Goal: Task Accomplishment & Management: Complete application form

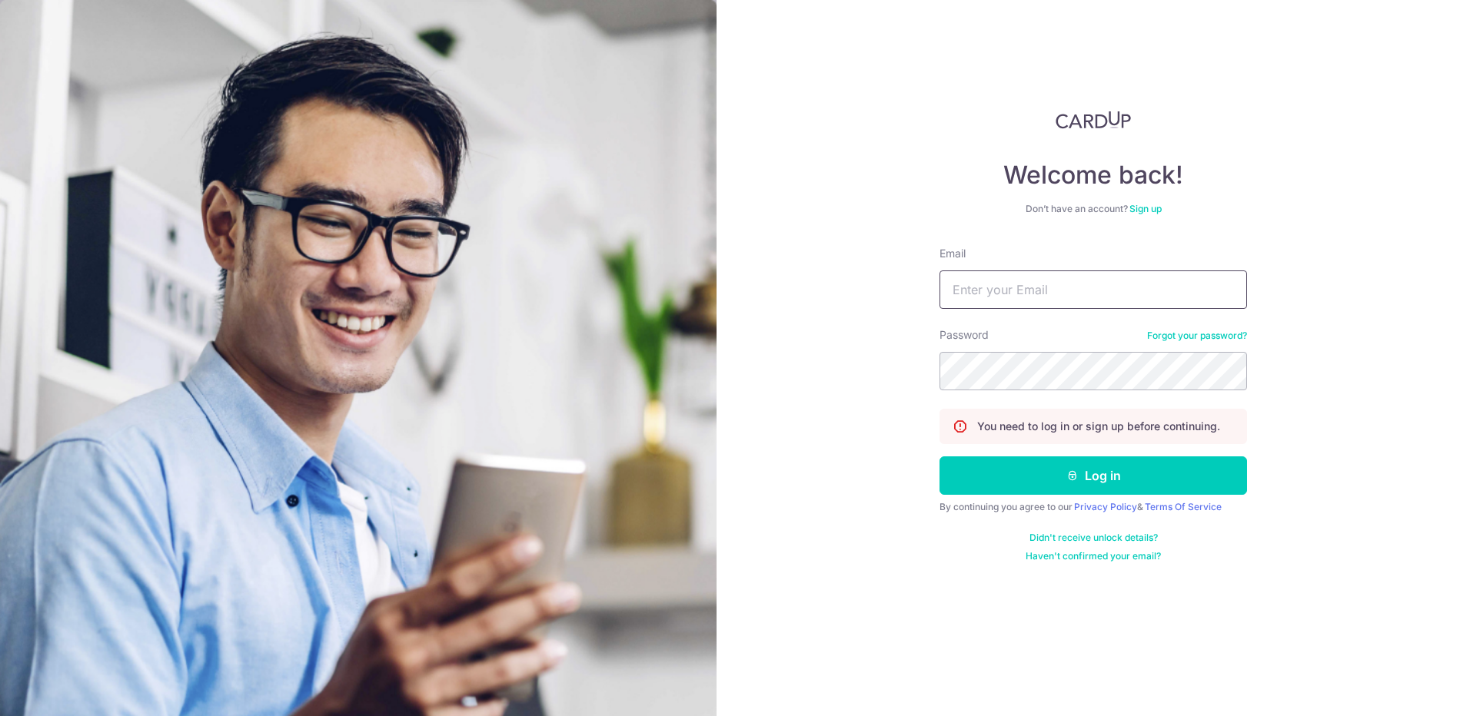
click at [1113, 298] on input "Email" at bounding box center [1092, 290] width 307 height 38
type input "gohjialong@hotmail.com"
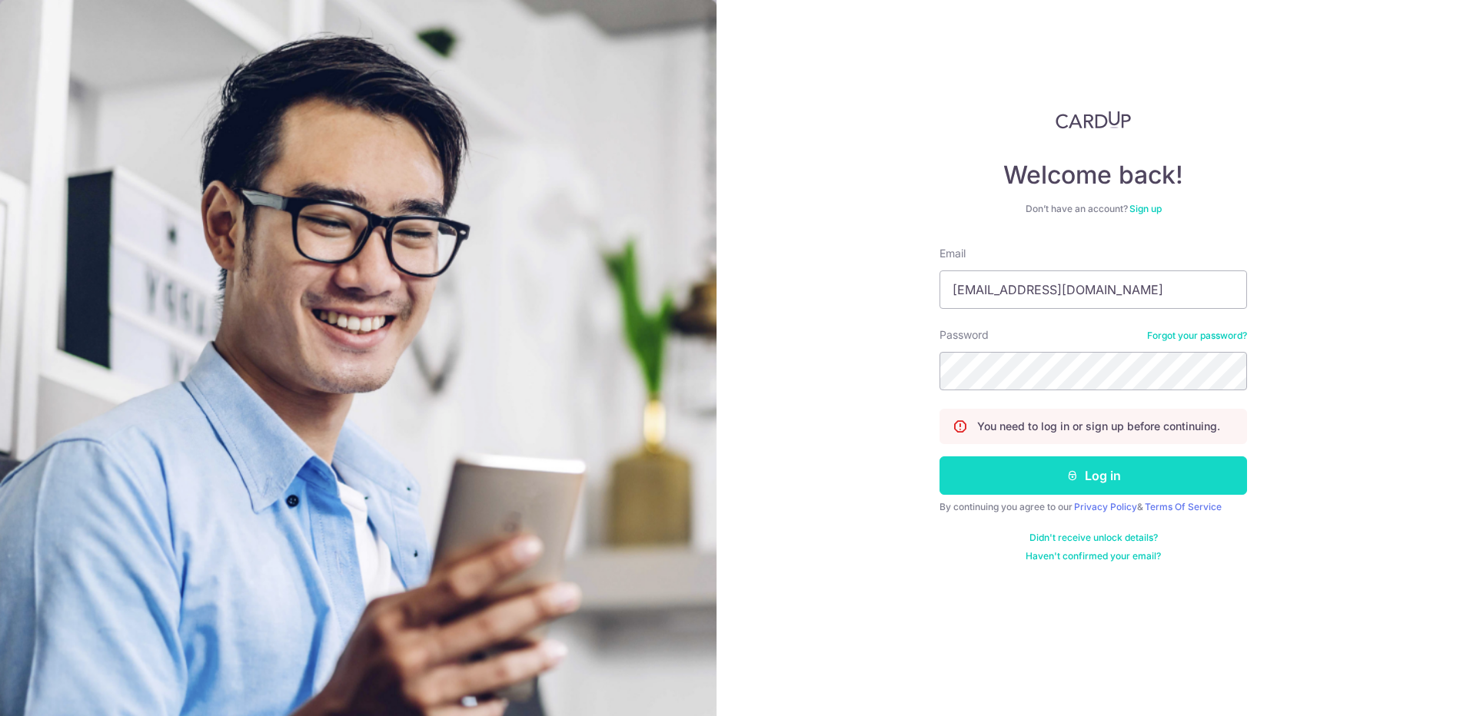
click at [1144, 493] on button "Log in" at bounding box center [1092, 476] width 307 height 38
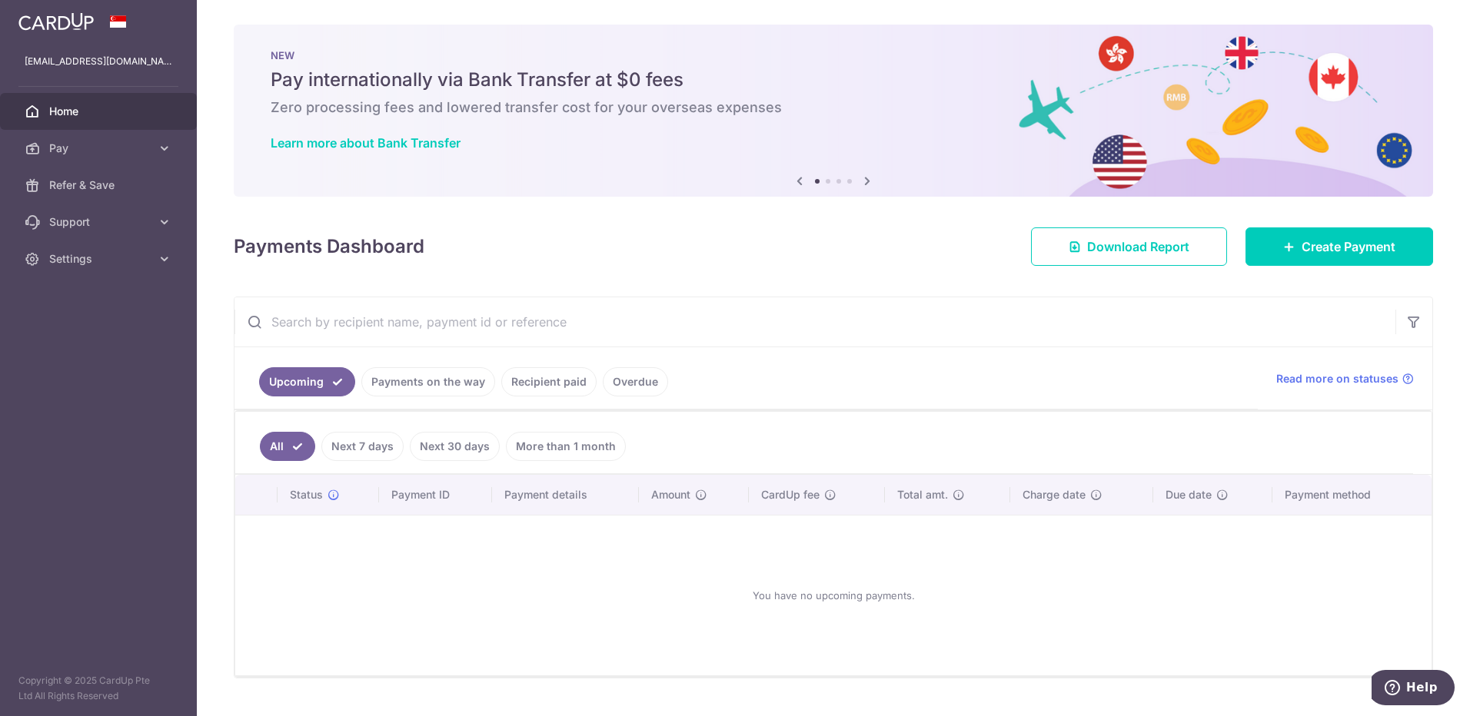
click at [900, 151] on div "NEW Pay internationally via Bank Transfer at $0 fees Zero processing fees and l…" at bounding box center [833, 102] width 1199 height 154
click at [1324, 254] on span "Create Payment" at bounding box center [1348, 247] width 94 height 18
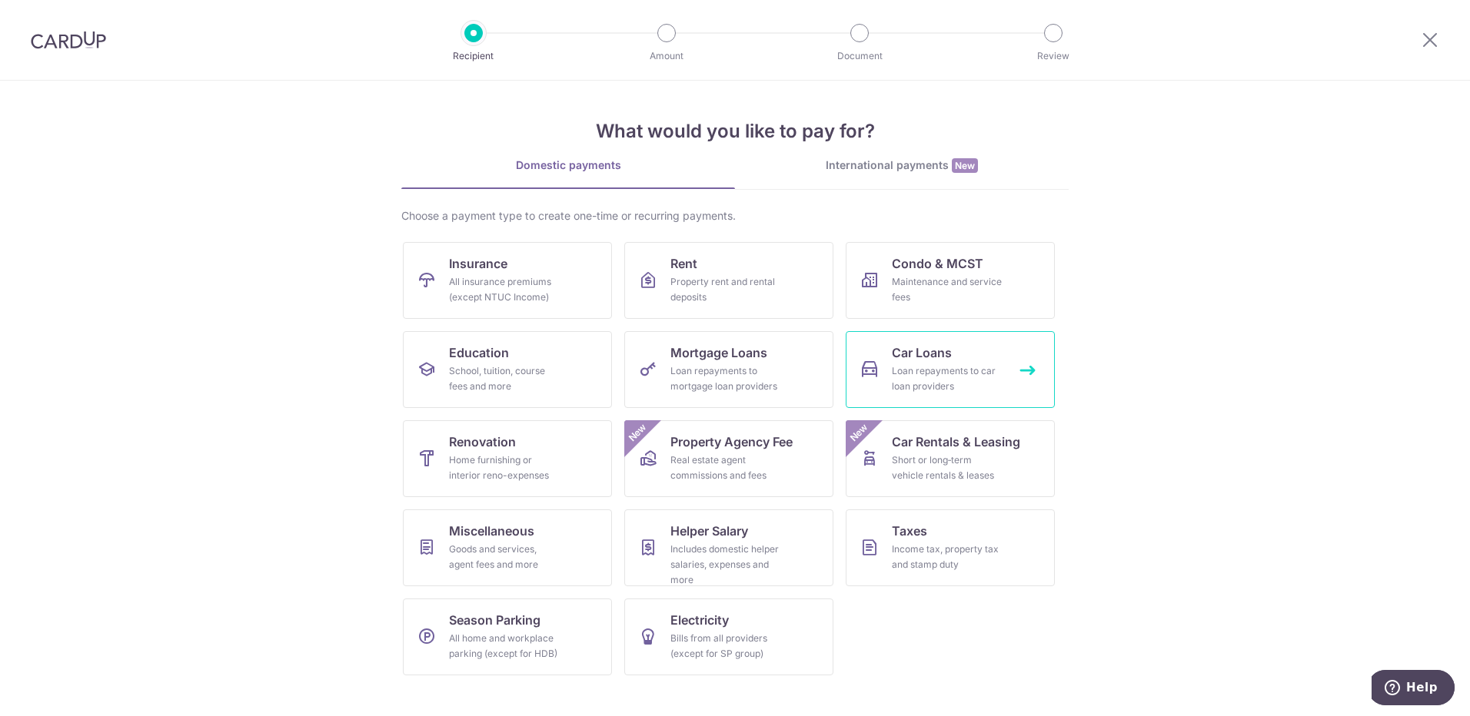
click at [961, 370] on div "Loan repayments to car loan providers" at bounding box center [947, 379] width 111 height 31
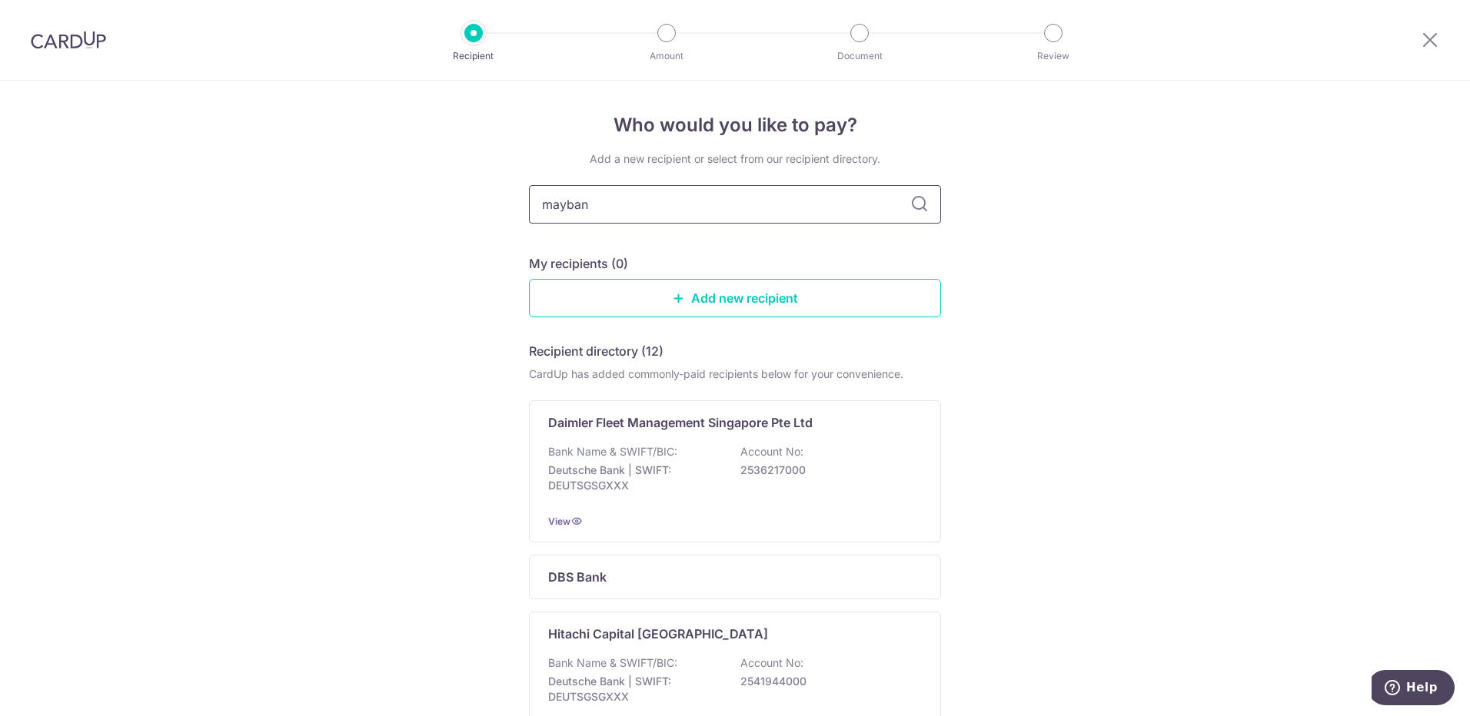
type input "maybank"
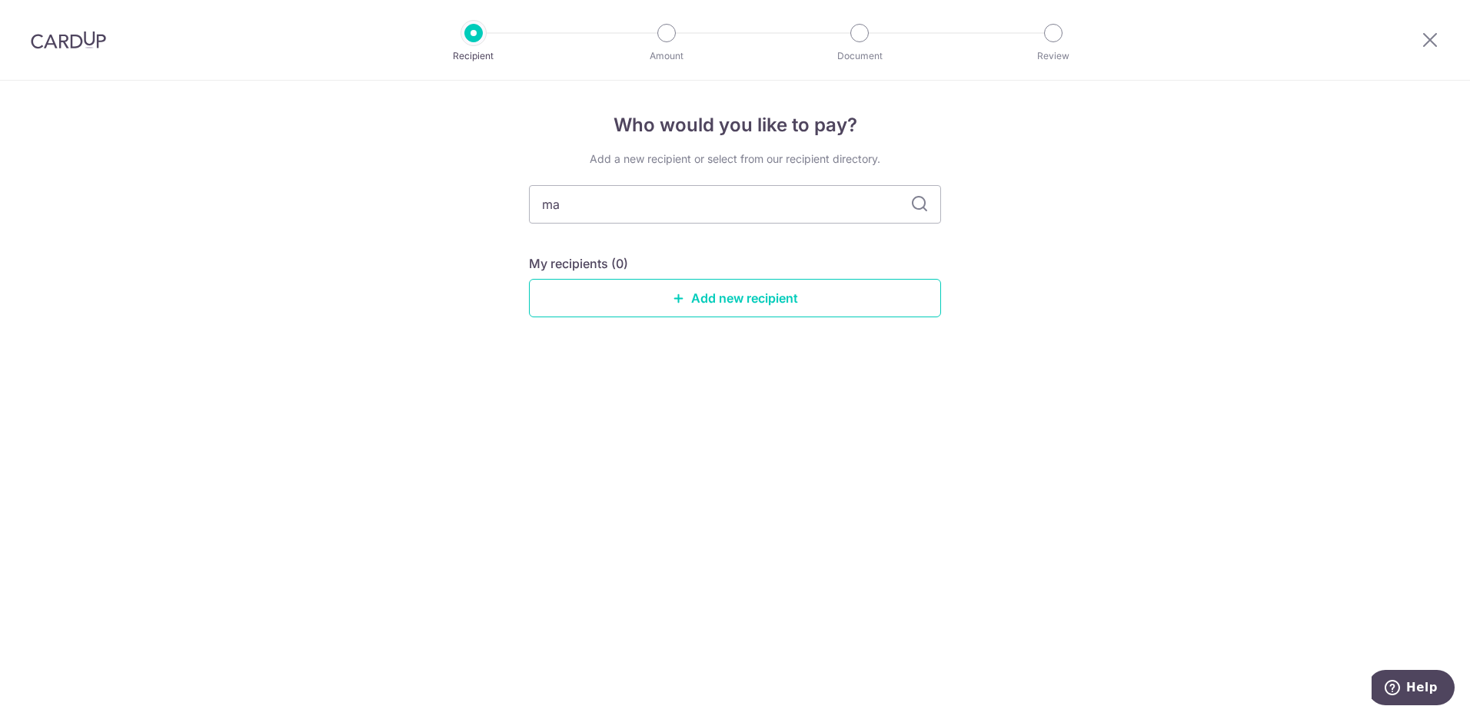
type input "m"
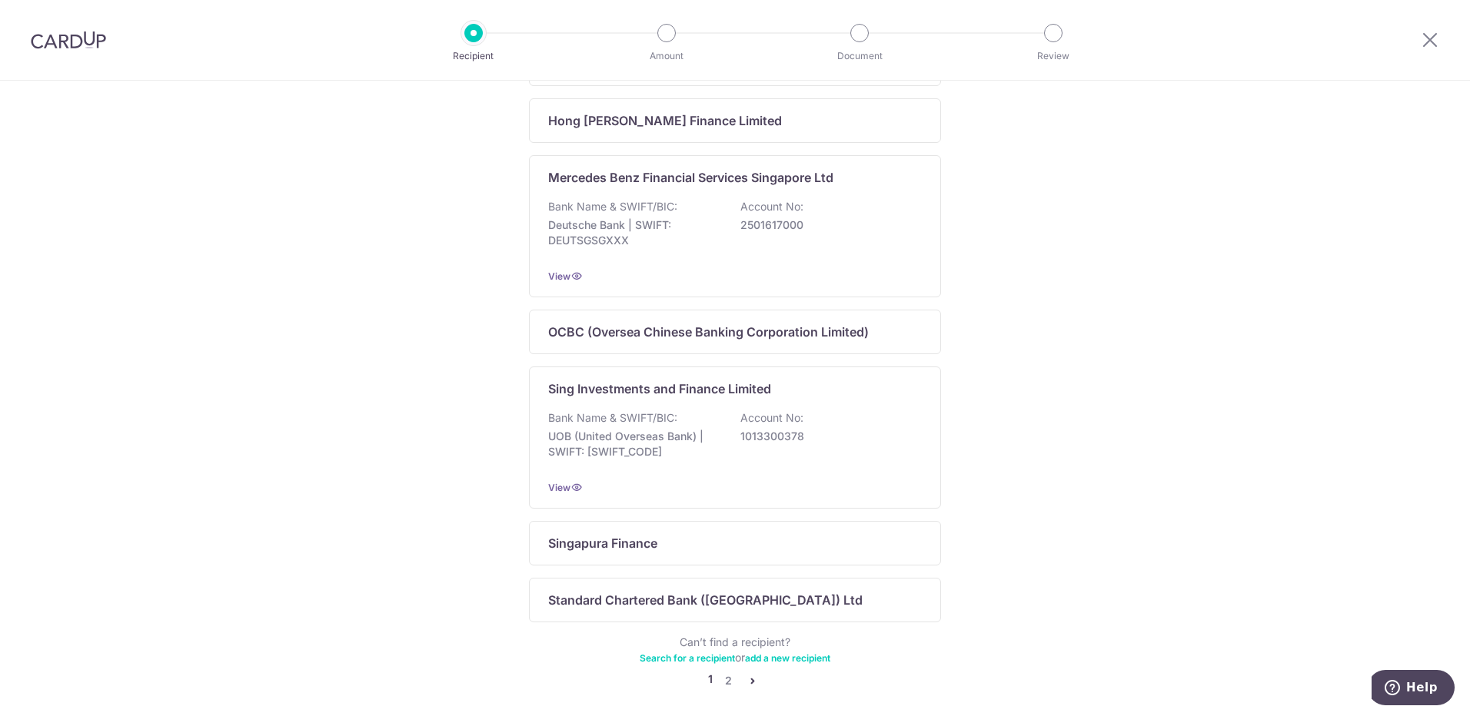
scroll to position [887, 0]
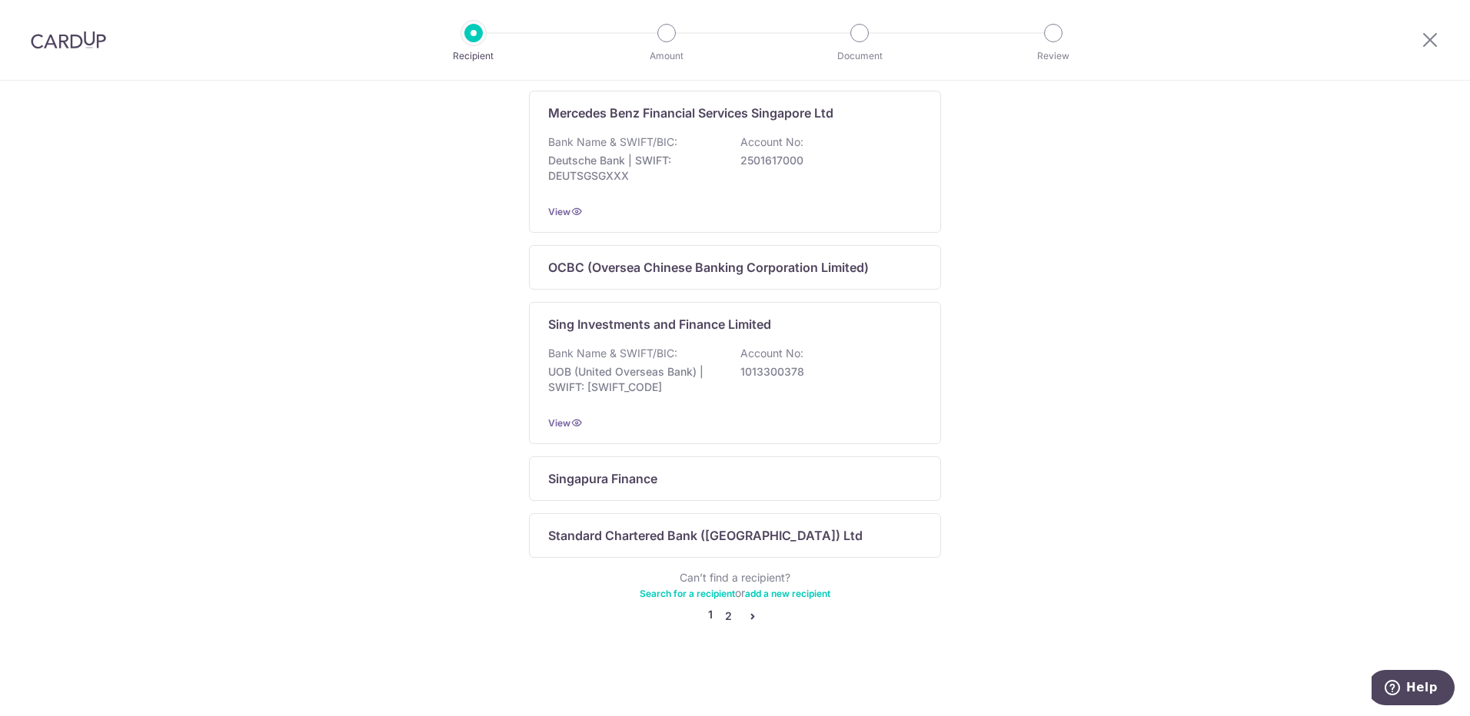
click at [723, 617] on link "2" at bounding box center [728, 616] width 18 height 18
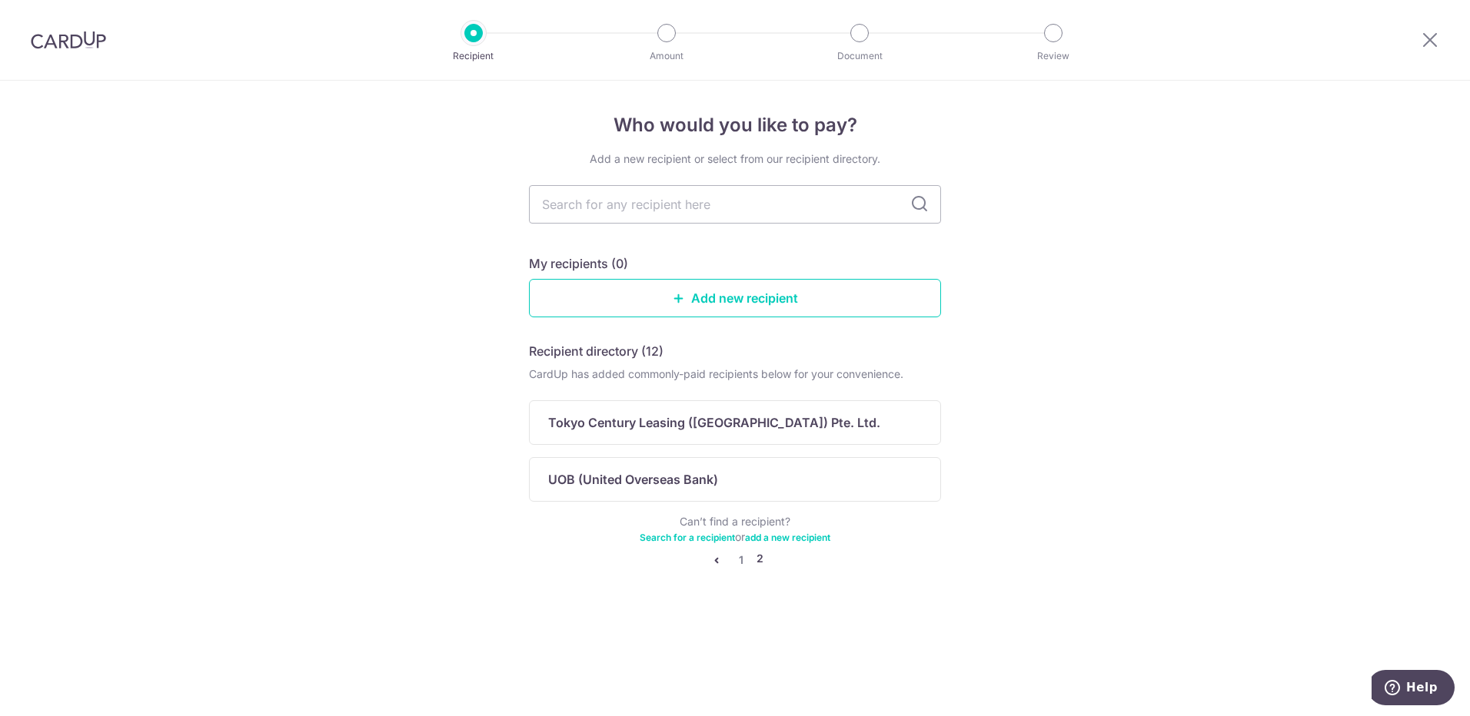
scroll to position [0, 0]
click at [741, 560] on link "1" at bounding box center [741, 560] width 18 height 18
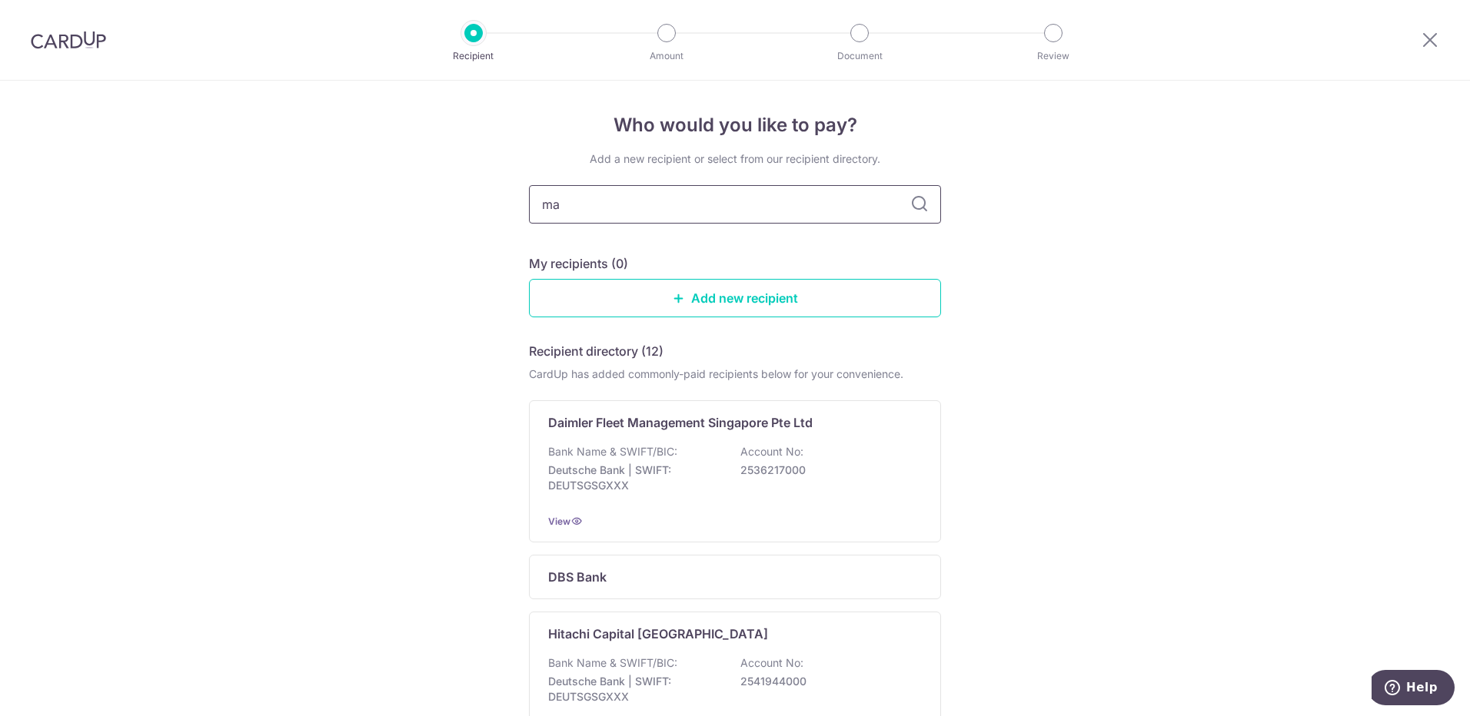
type input "m"
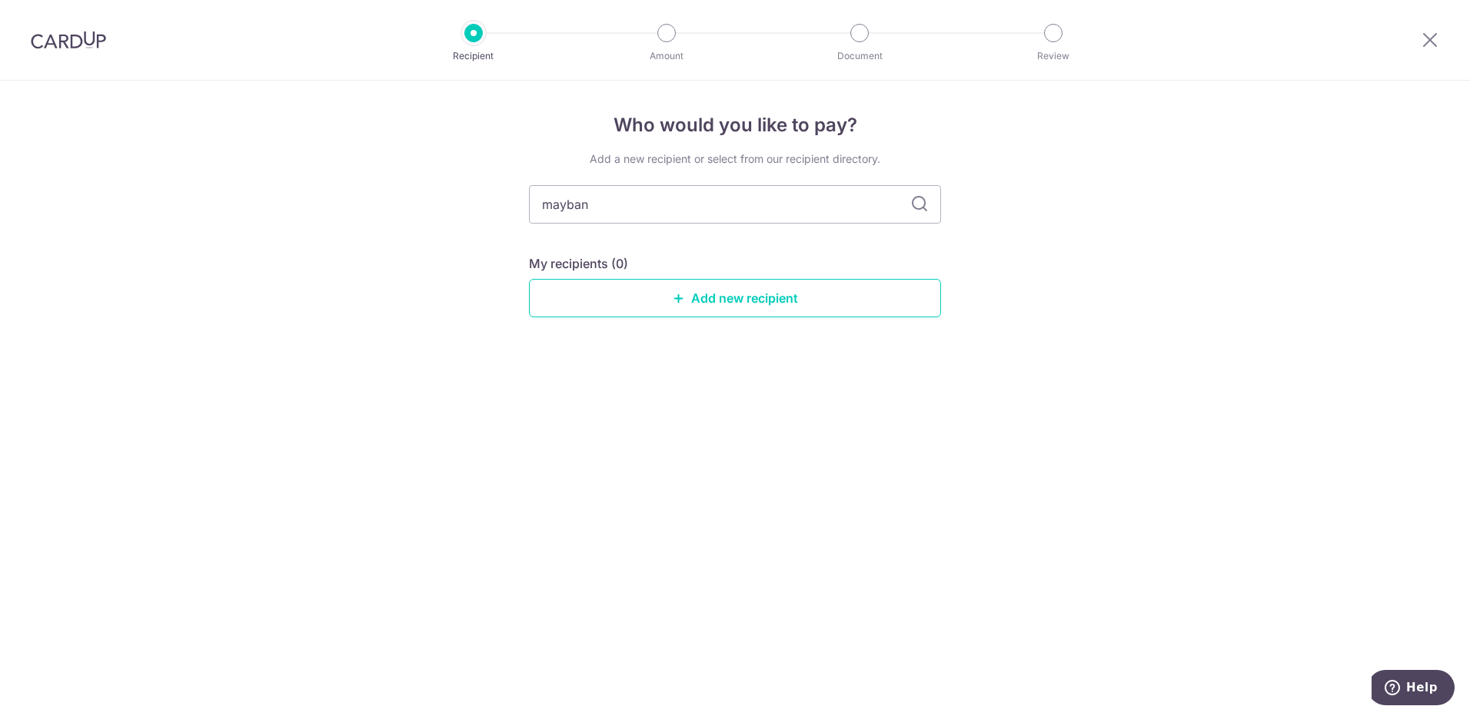
type input "mayba"
type input "m"
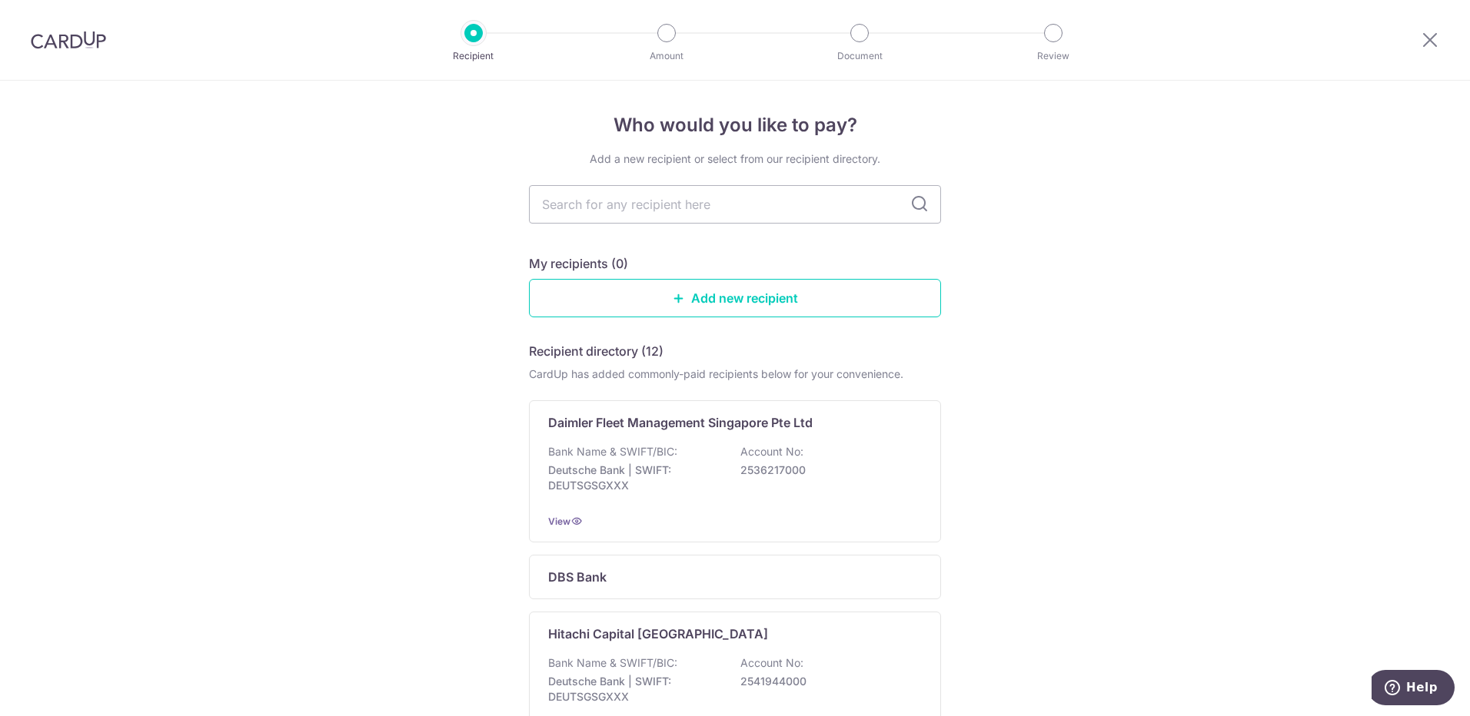
click at [769, 307] on link "Add new recipient" at bounding box center [735, 298] width 412 height 38
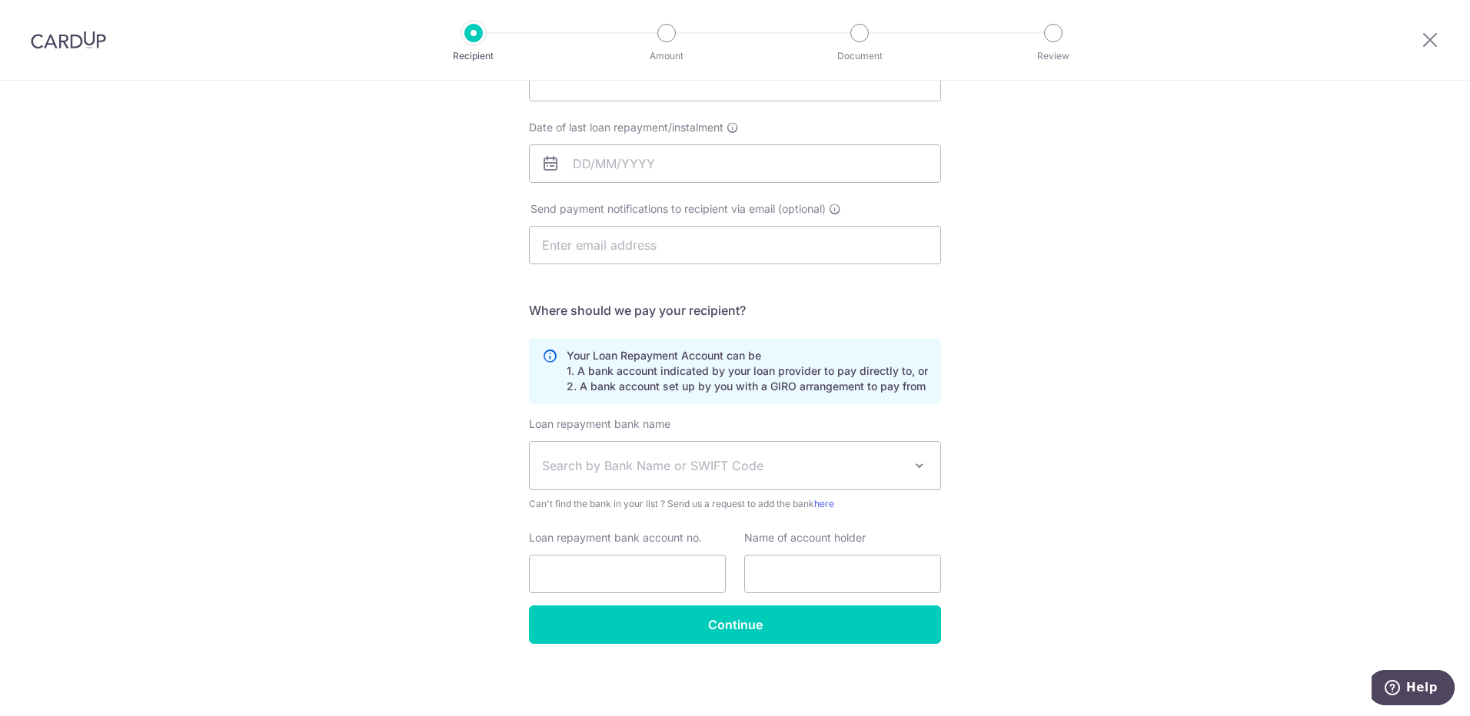
scroll to position [55, 0]
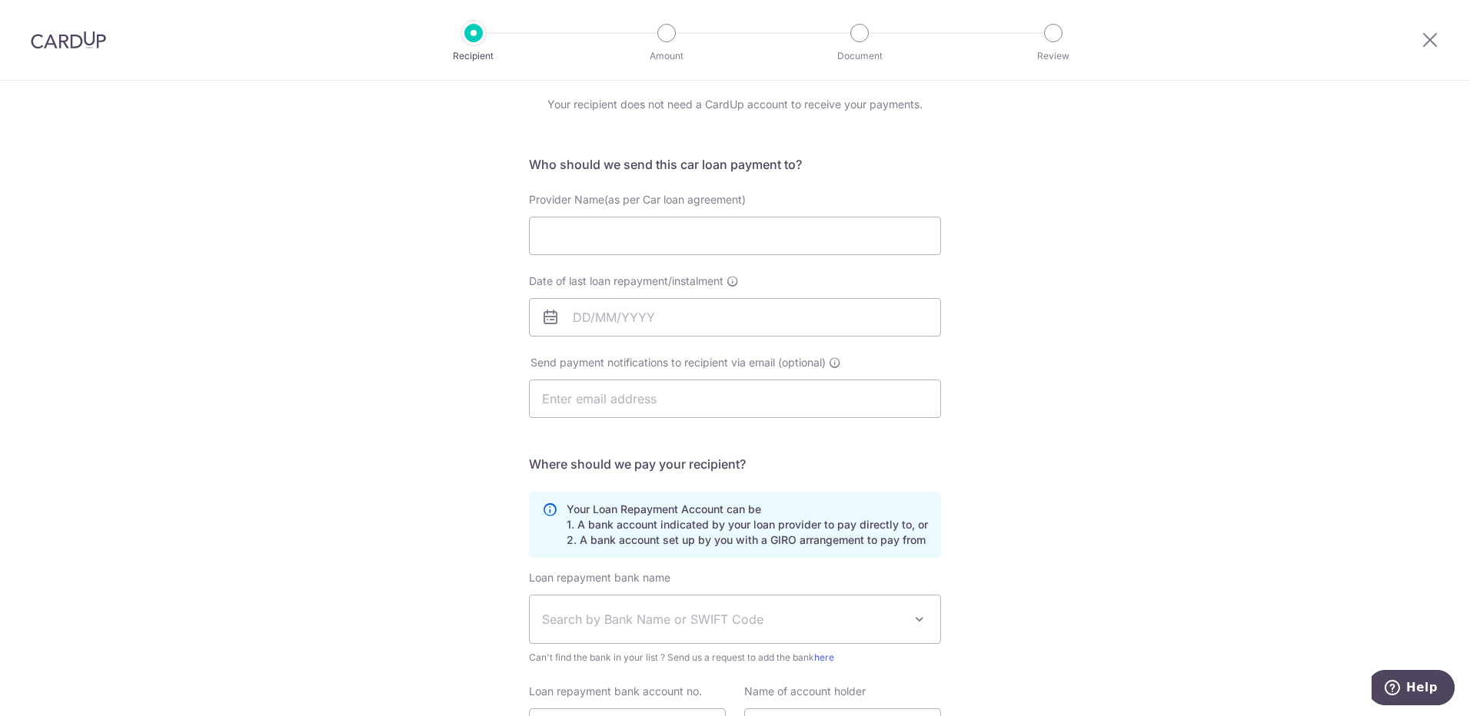
click at [765, 608] on span "Search by Bank Name or SWIFT Code" at bounding box center [735, 620] width 410 height 48
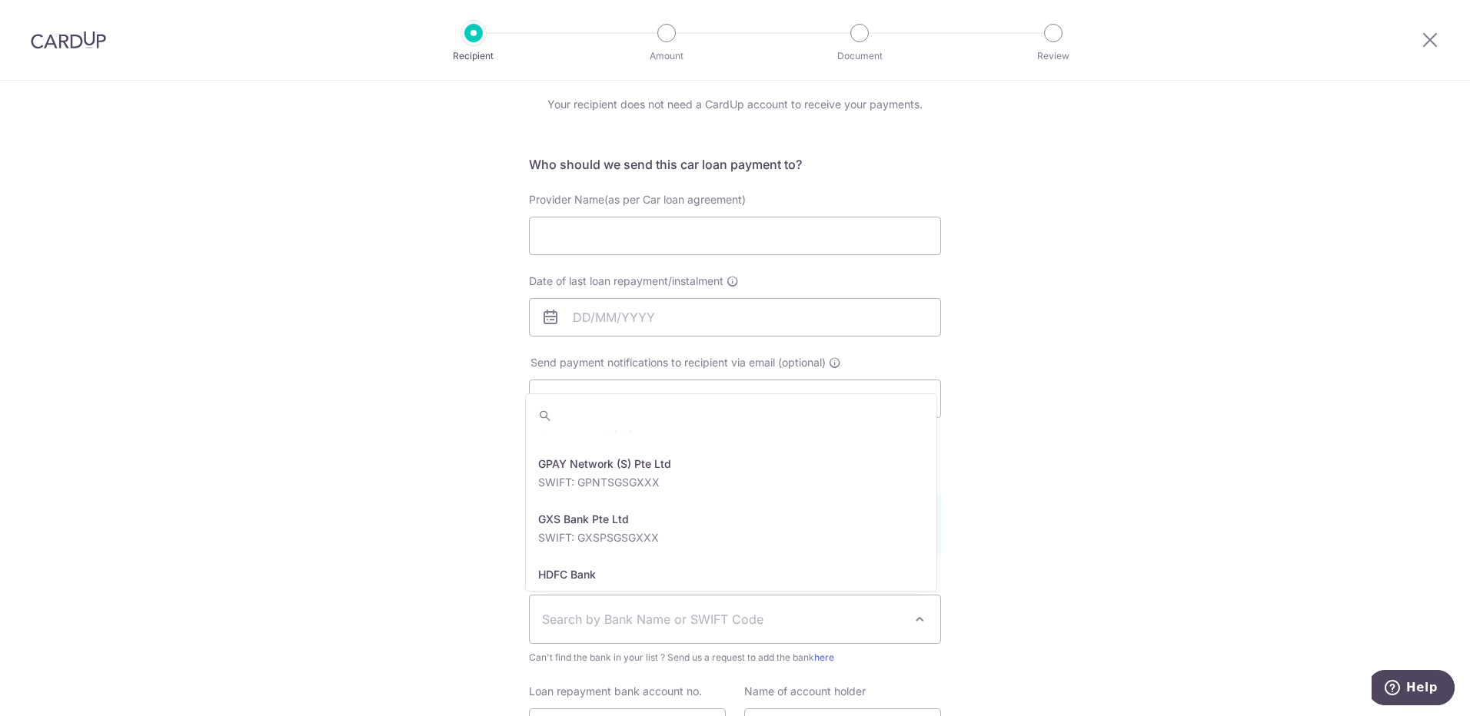
scroll to position [1691, 0]
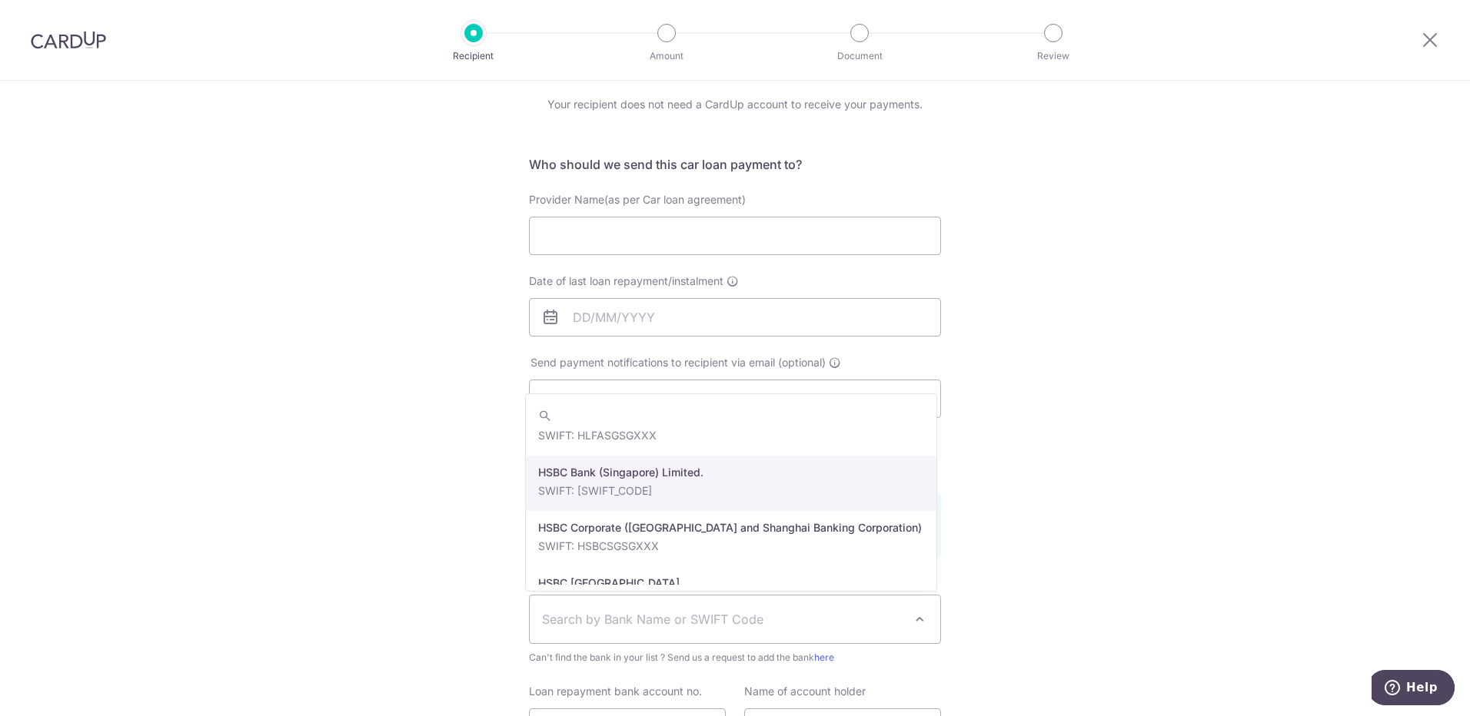
click at [1113, 417] on div "Who would you like to pay? Your recipient does not need a CardUp account to rec…" at bounding box center [735, 448] width 1470 height 844
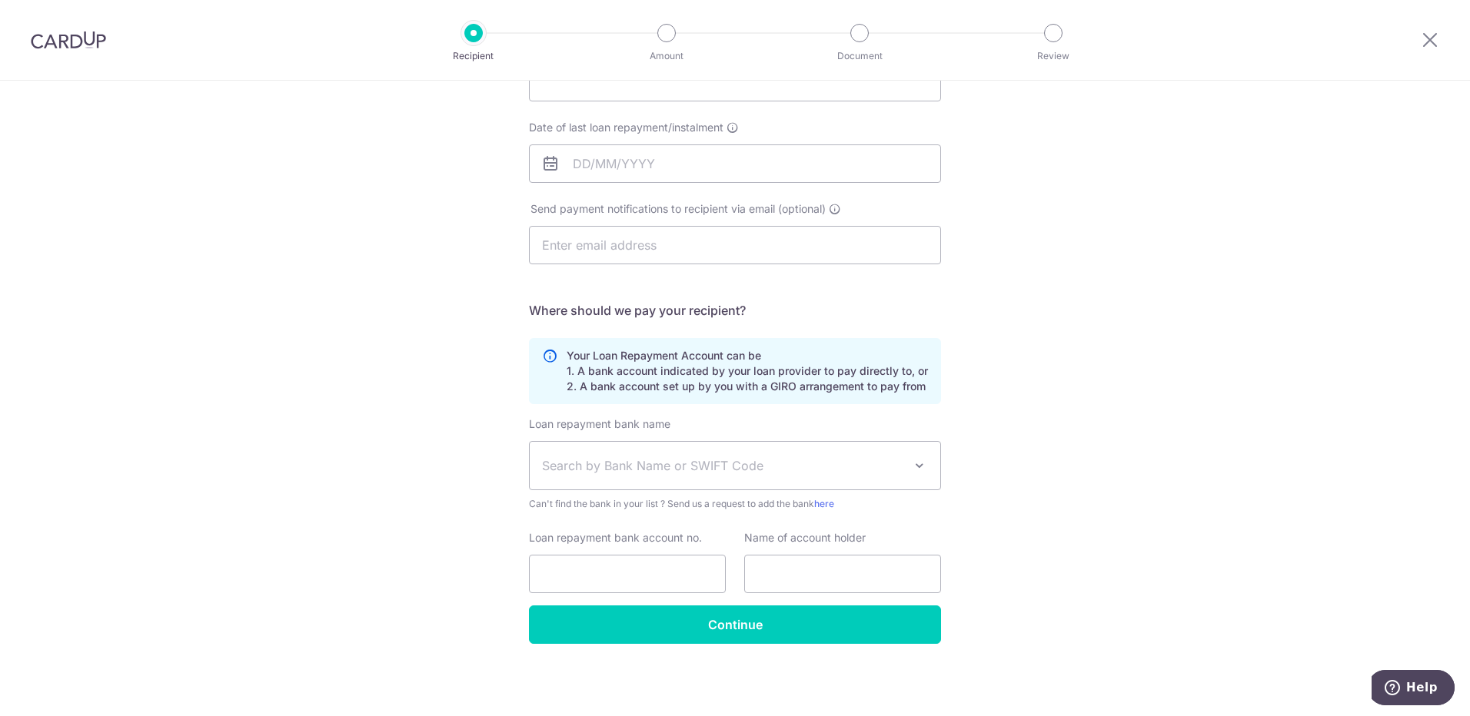
scroll to position [0, 0]
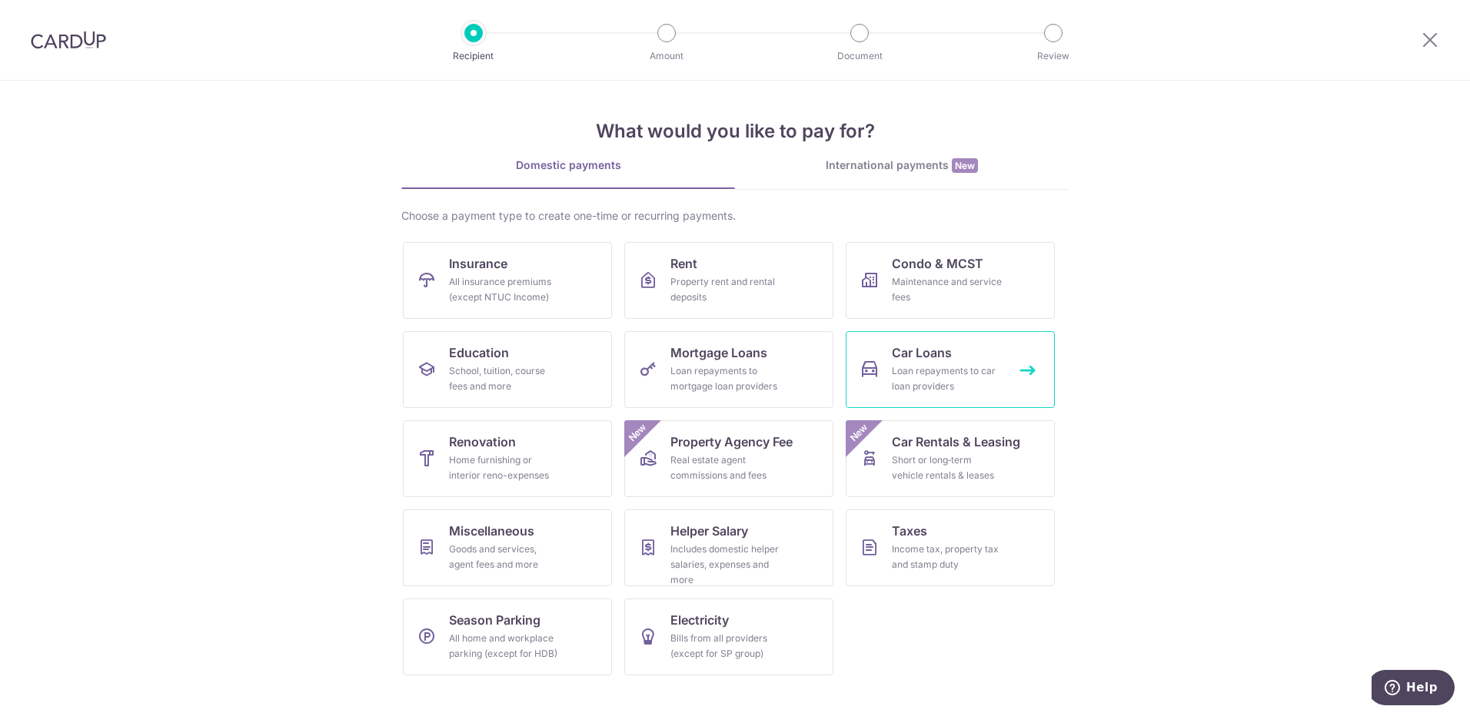
click at [968, 371] on div "Loan repayments to car loan providers" at bounding box center [947, 379] width 111 height 31
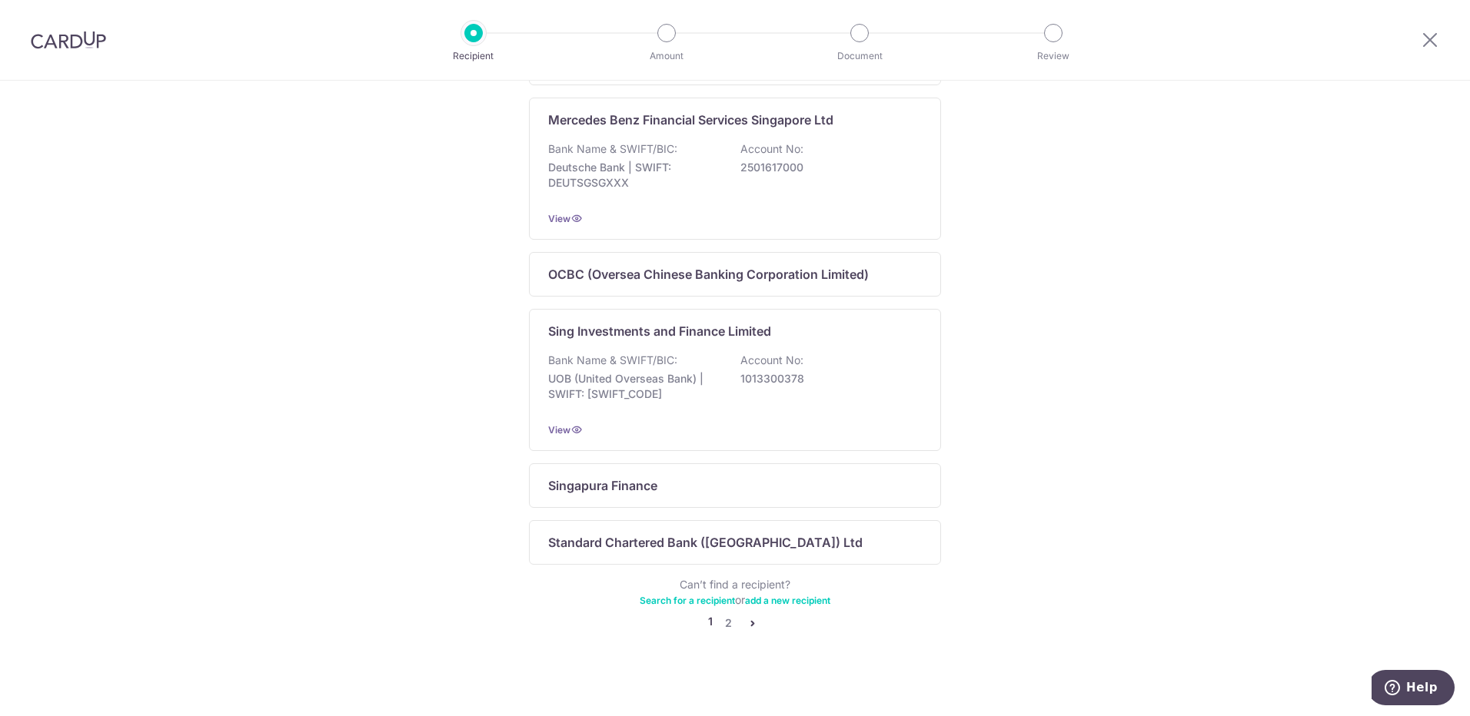
scroll to position [887, 0]
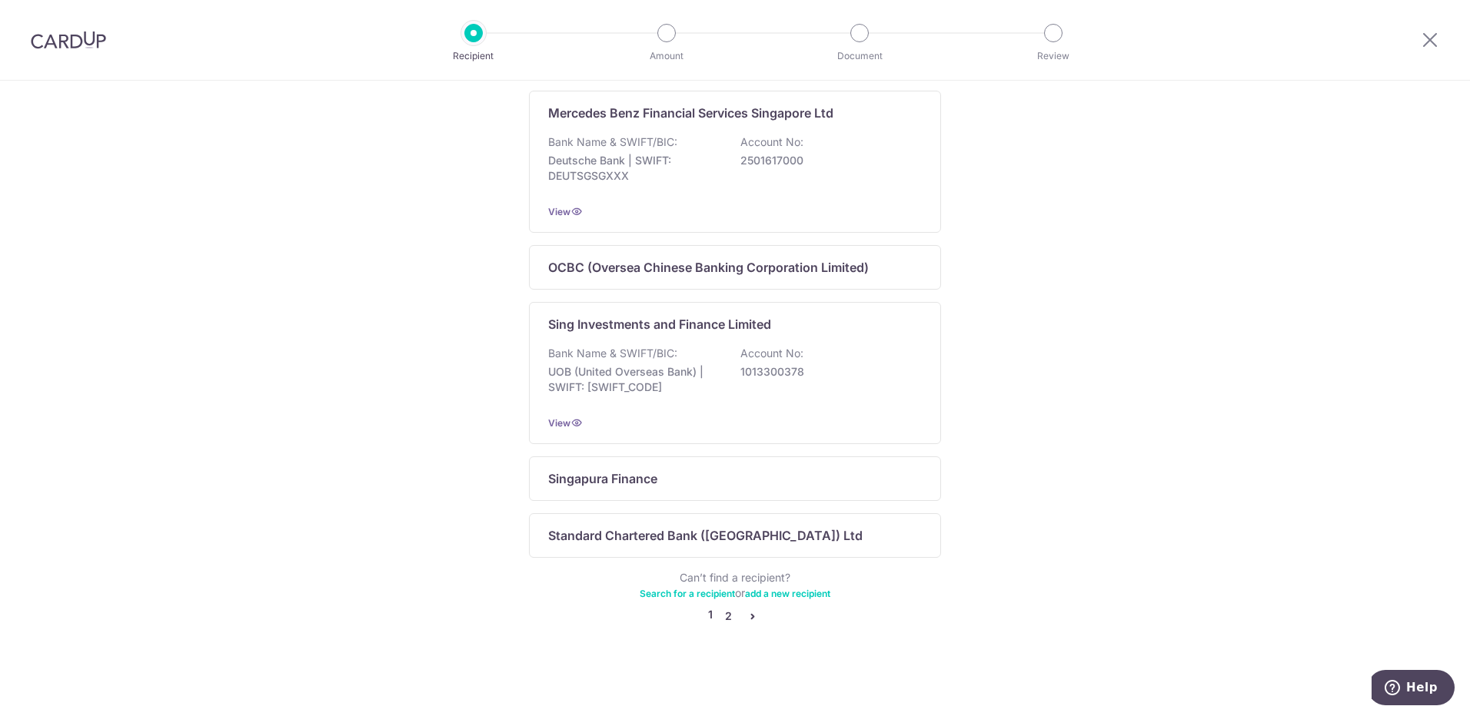
click at [723, 621] on link "2" at bounding box center [728, 616] width 18 height 18
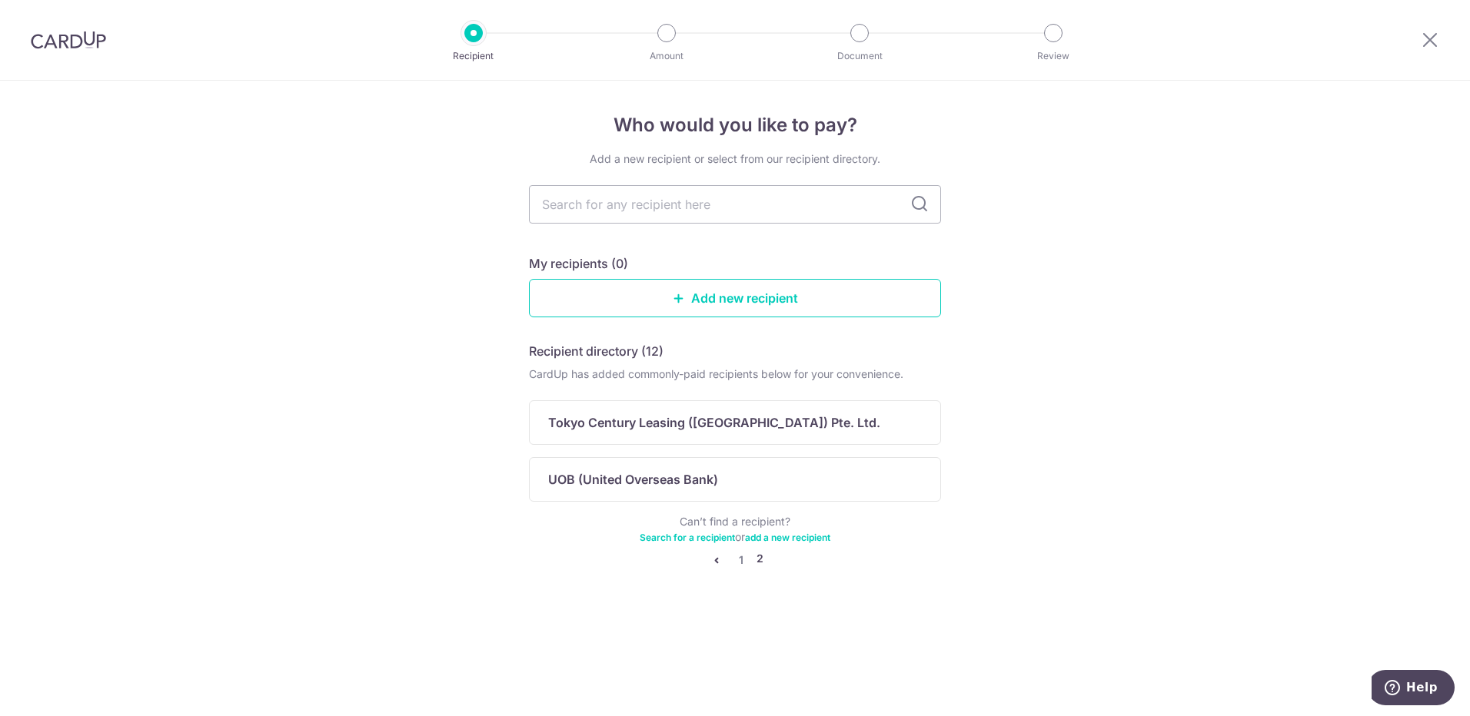
scroll to position [0, 0]
click at [739, 560] on link "1" at bounding box center [741, 560] width 18 height 18
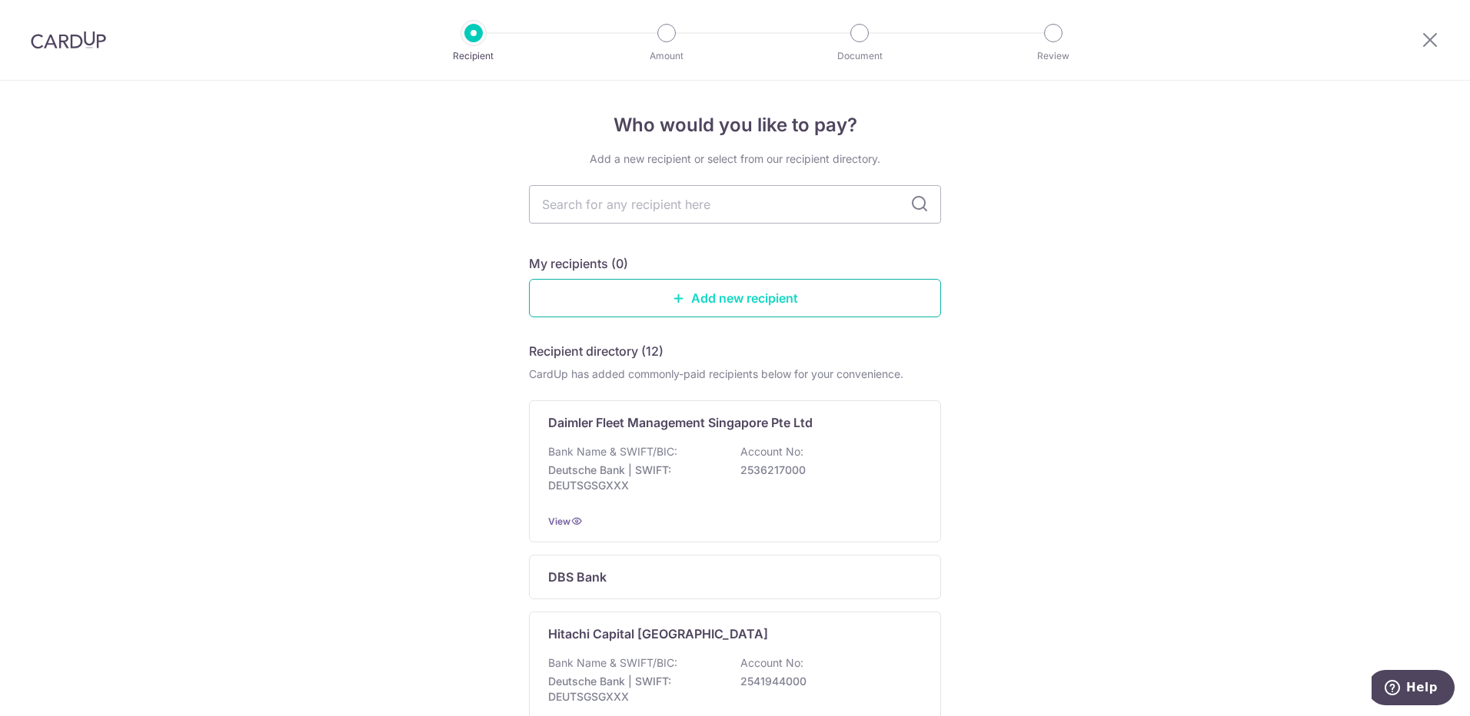
click at [742, 298] on link "Add new recipient" at bounding box center [735, 298] width 412 height 38
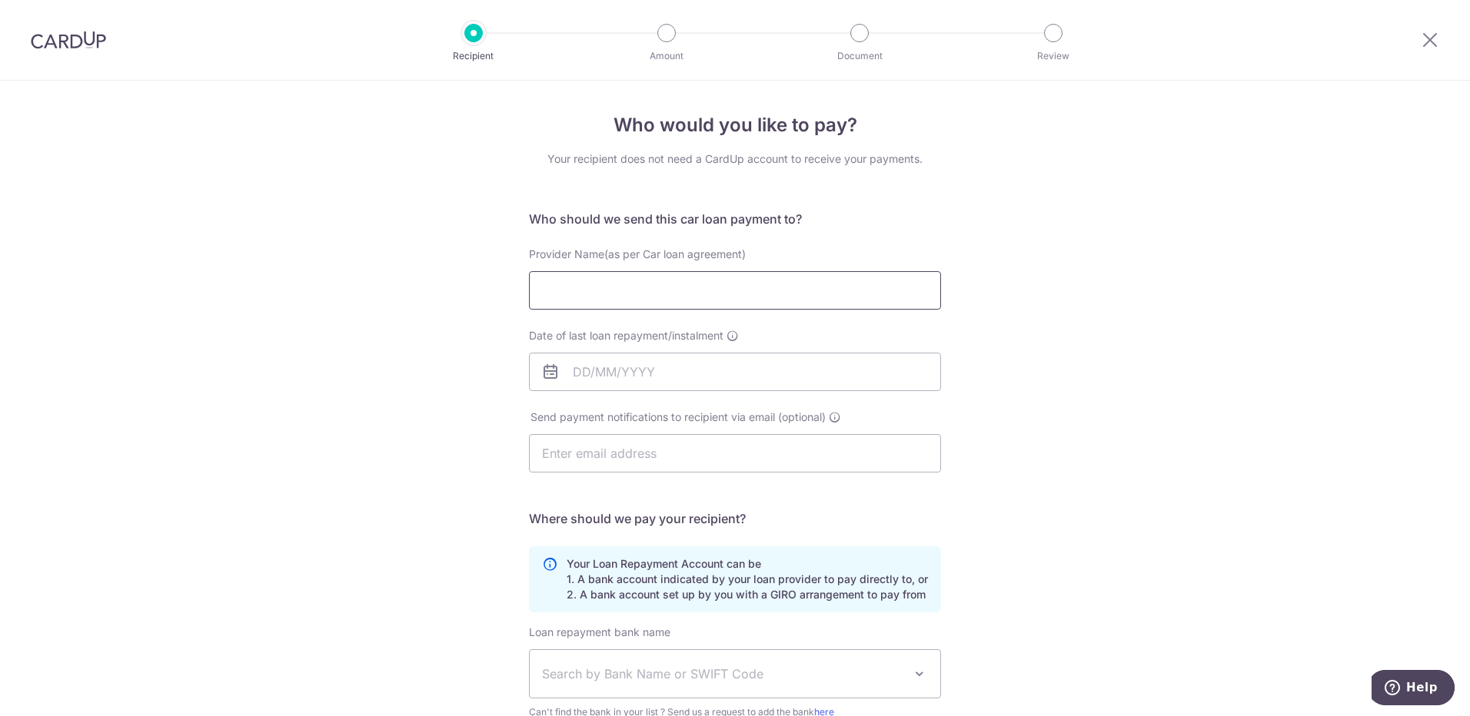
click at [654, 294] on input "Provider Name(as per Car loan agreement)" at bounding box center [735, 290] width 412 height 38
type input "Goh Jia Long"
click at [630, 375] on input "Date of last loan repayment/instalment" at bounding box center [735, 372] width 412 height 38
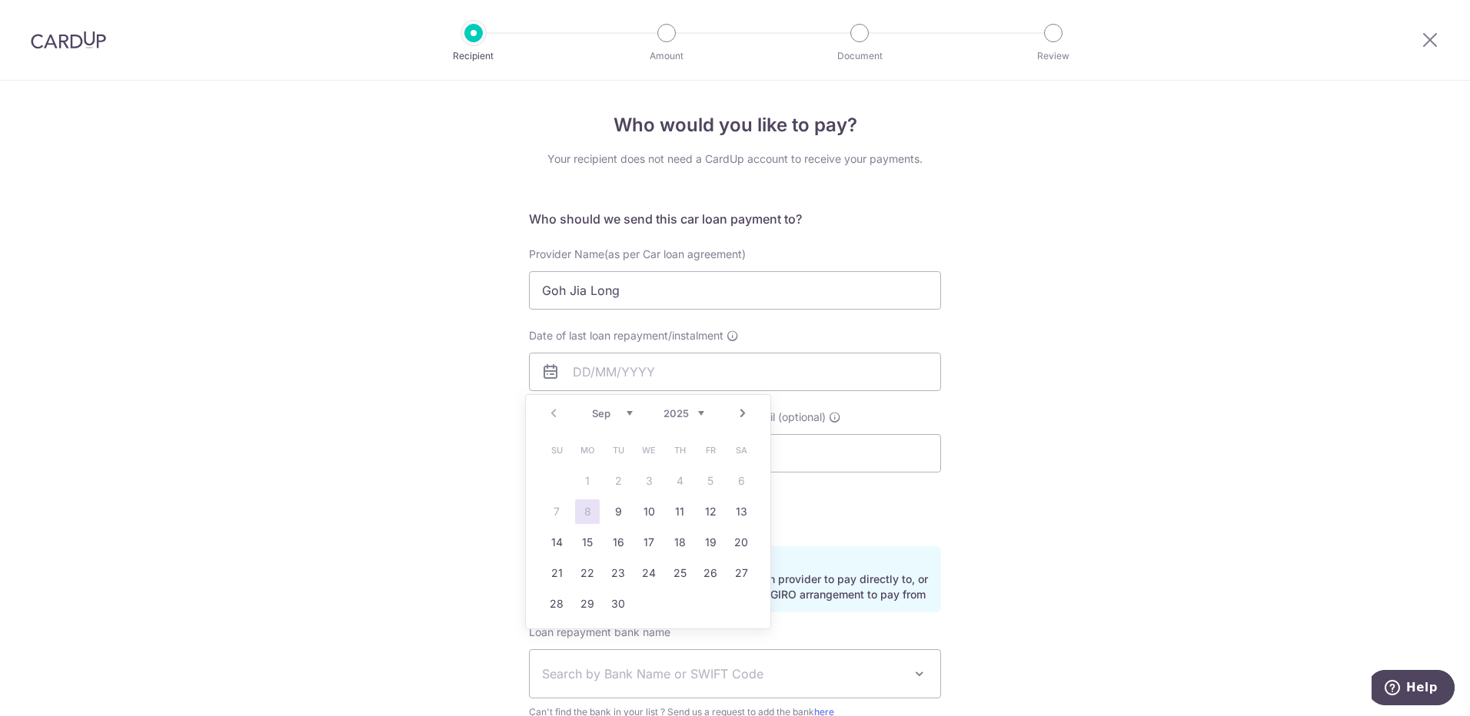
click at [1182, 383] on div "Who would you like to pay? Your recipient does not need a CardUp account to rec…" at bounding box center [735, 503] width 1470 height 844
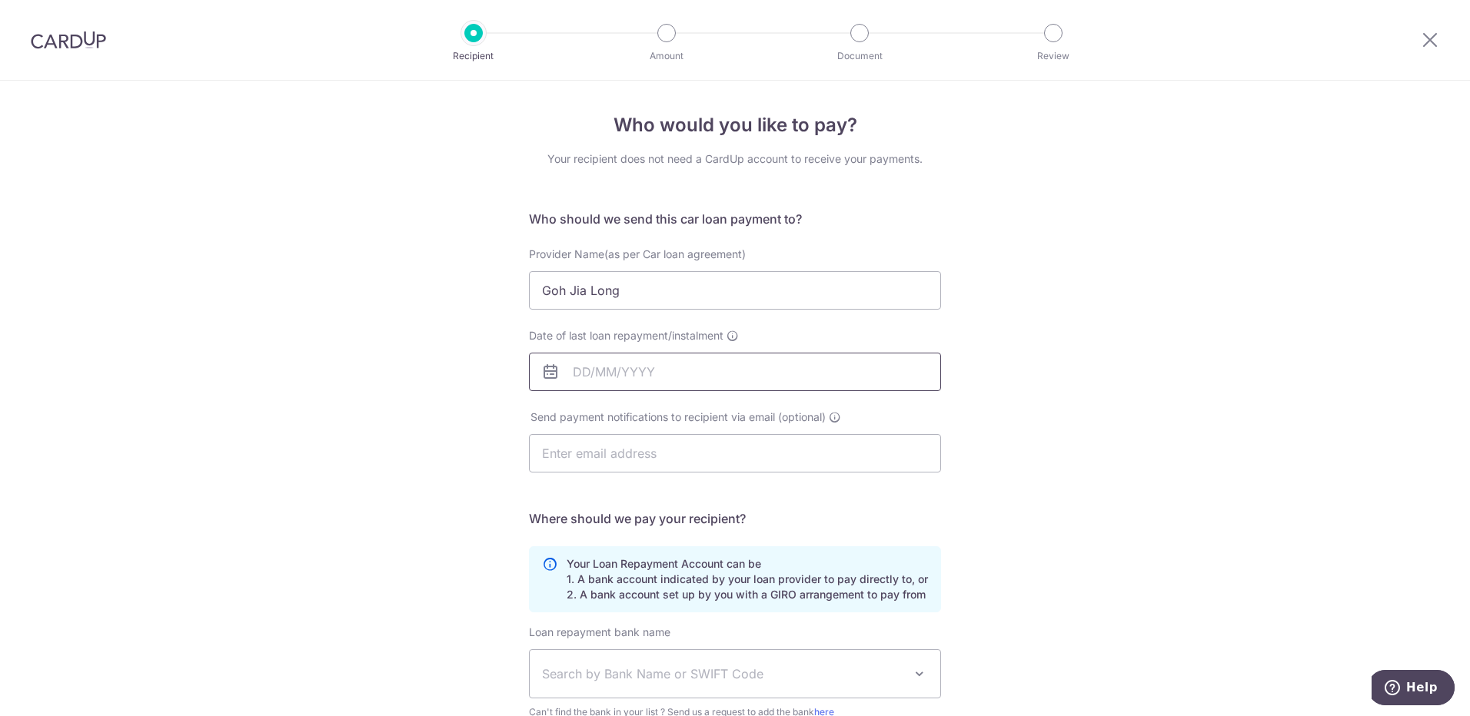
click at [579, 372] on input "Date of last loan repayment/instalment" at bounding box center [735, 372] width 412 height 38
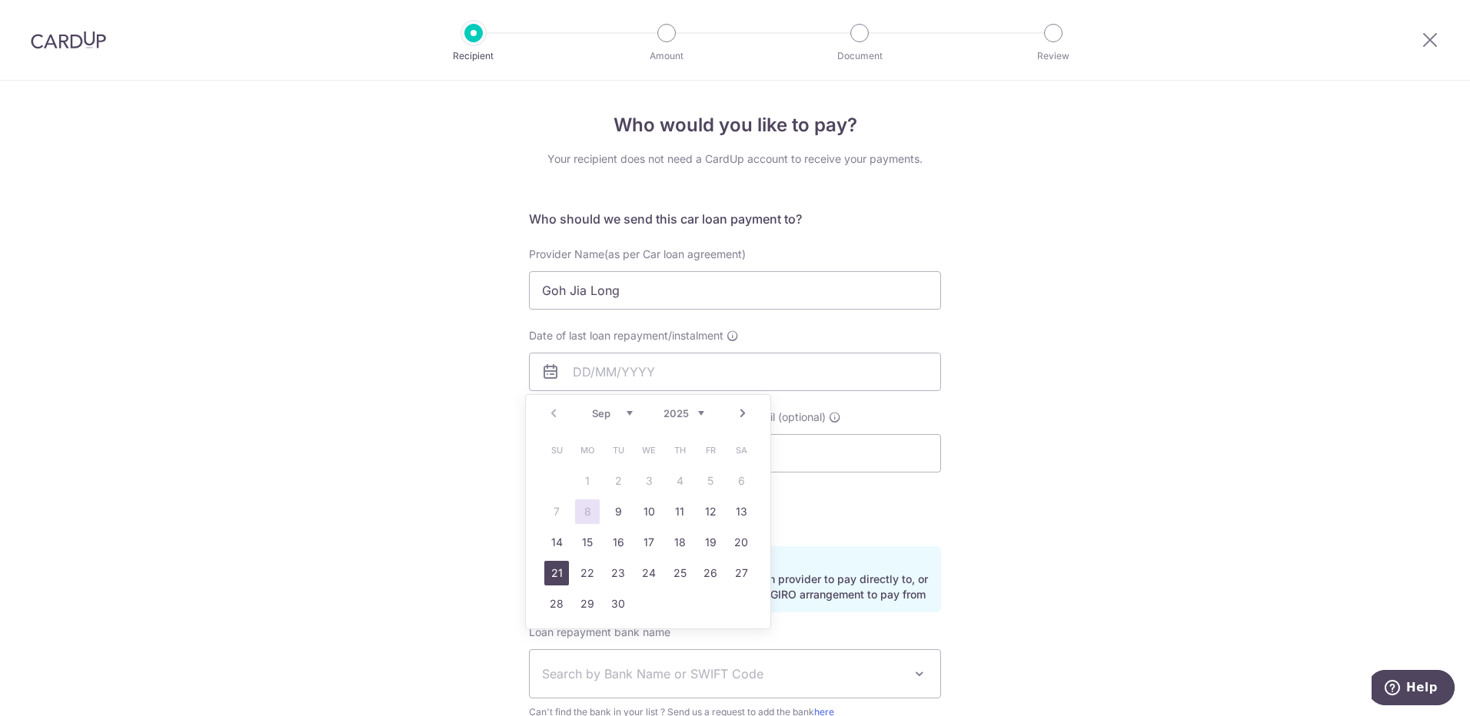
click at [560, 575] on link "21" at bounding box center [556, 573] width 25 height 25
type input "21/09/2025"
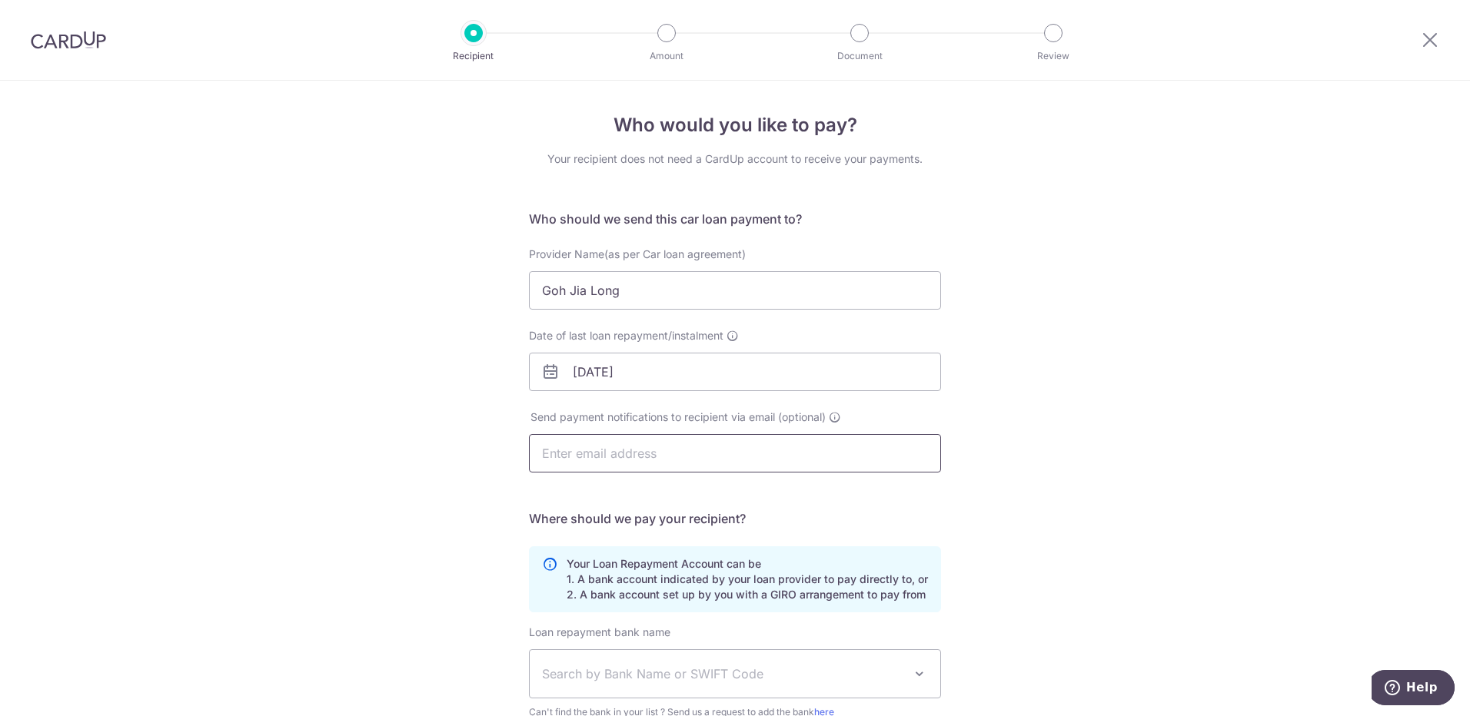
click at [692, 450] on input "text" at bounding box center [735, 453] width 412 height 38
click at [1079, 416] on div "Who would you like to pay? Your recipient does not need a CardUp account to rec…" at bounding box center [735, 503] width 1470 height 844
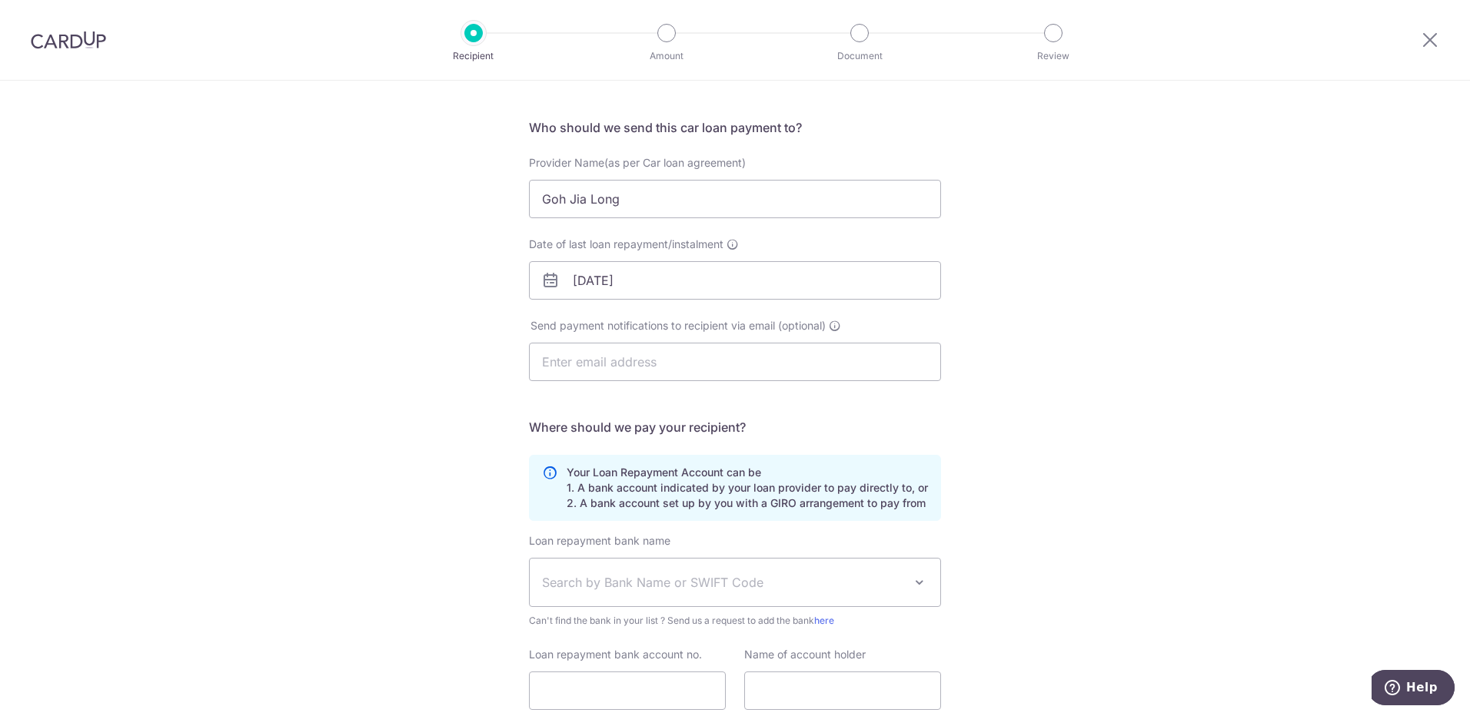
scroll to position [208, 0]
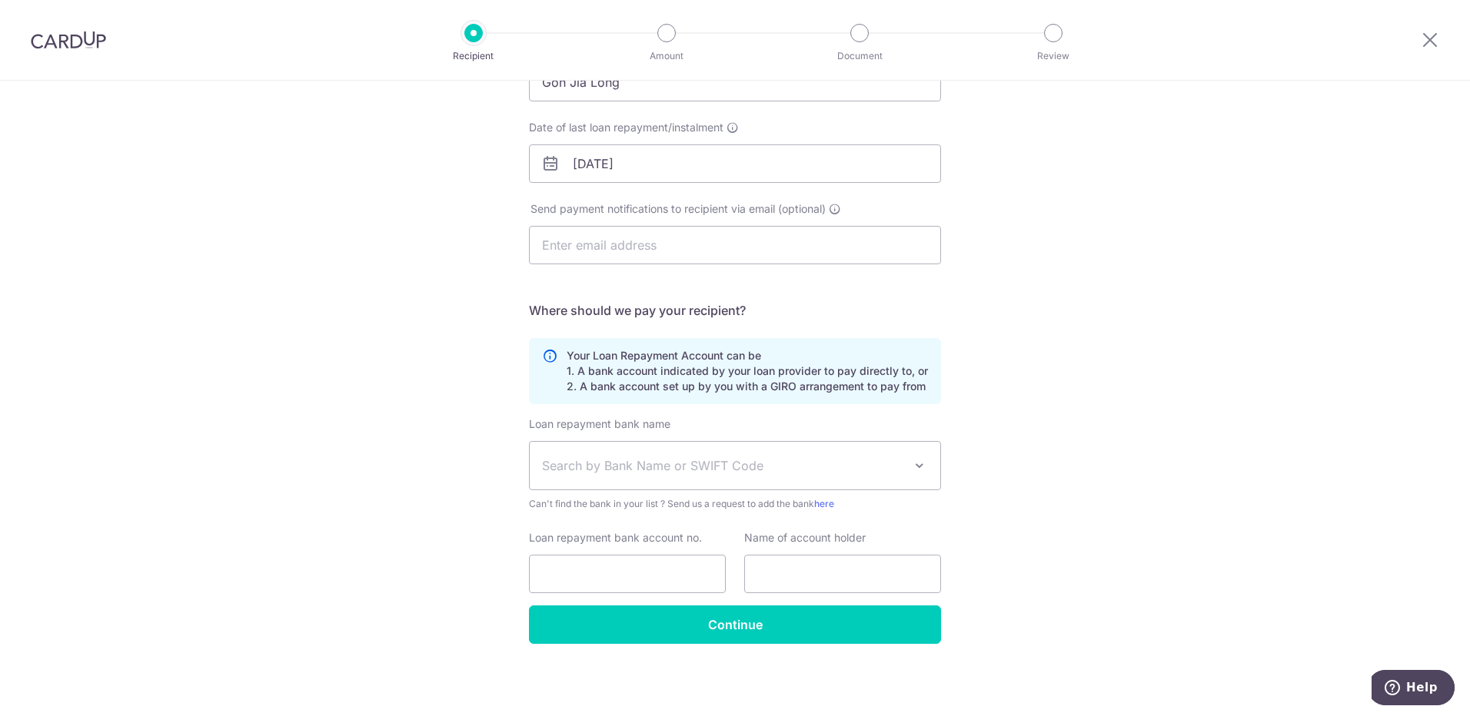
click at [681, 459] on span "Search by Bank Name or SWIFT Code" at bounding box center [722, 466] width 361 height 18
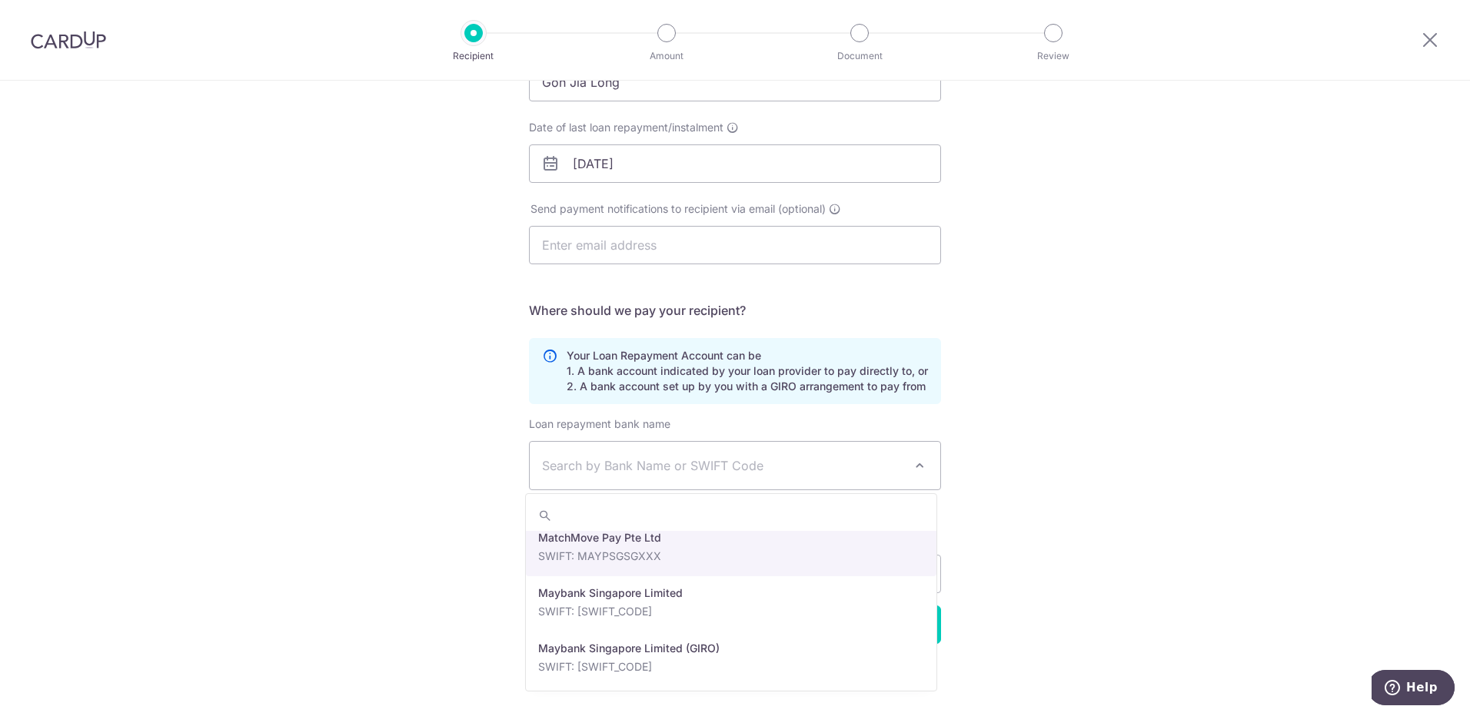
scroll to position [2306, 0]
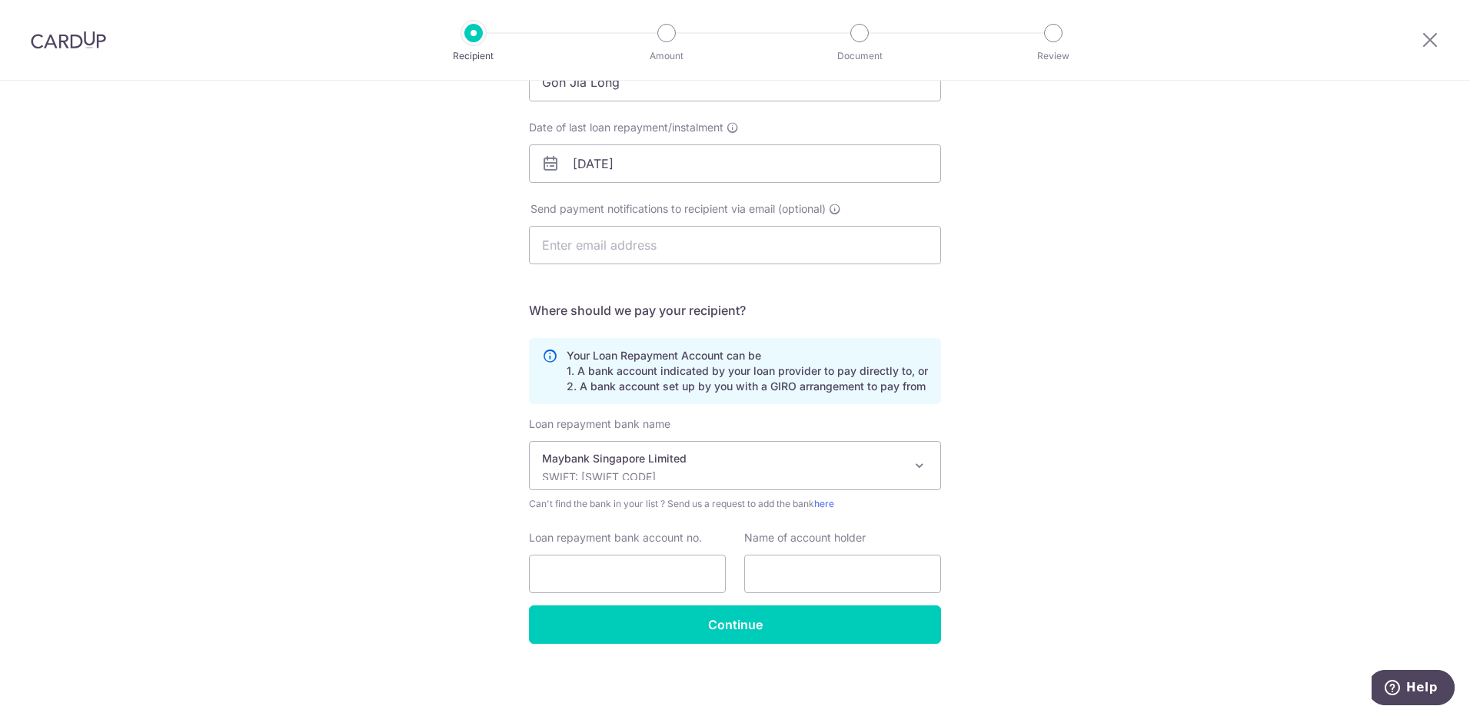
select select "10"
click at [616, 578] on input "Loan repayment bank account no." at bounding box center [627, 574] width 197 height 38
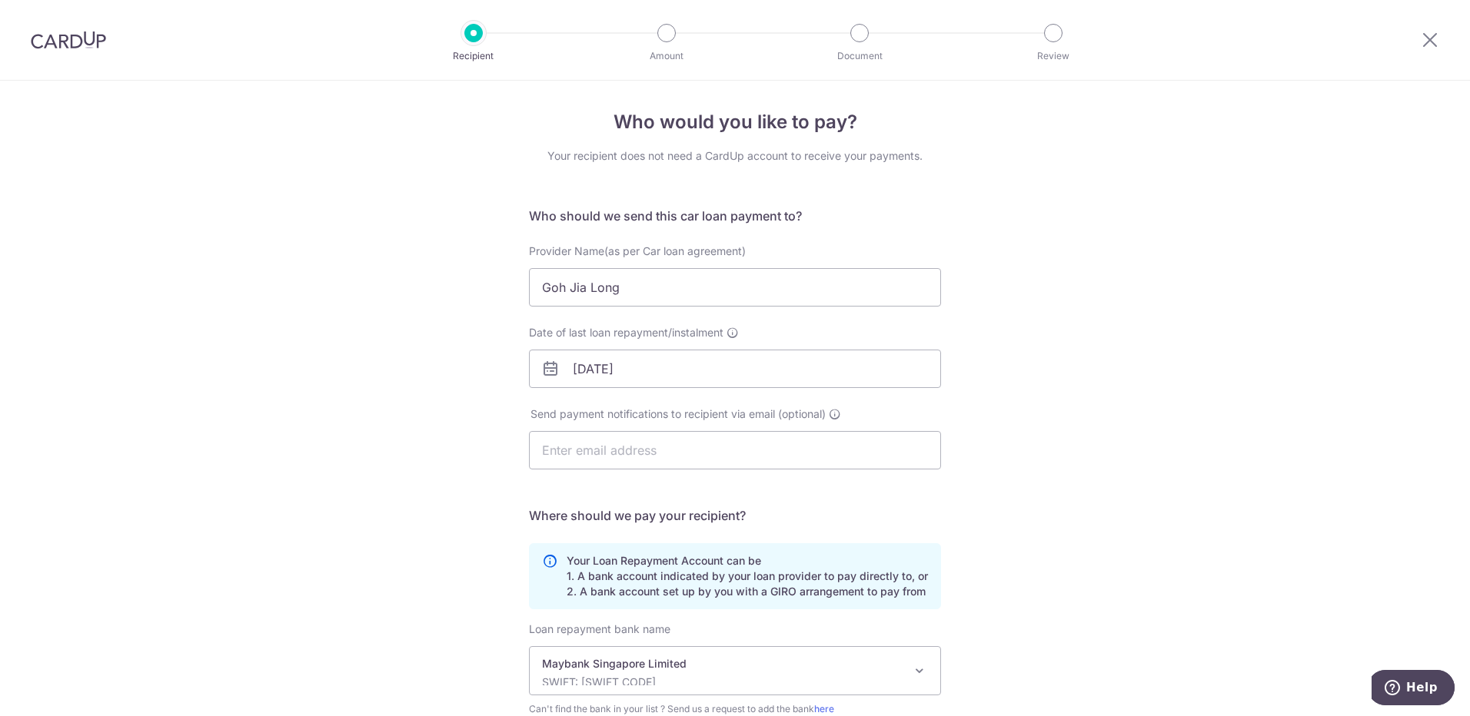
scroll to position [0, 0]
click at [85, 51] on div at bounding box center [68, 40] width 137 height 80
drag, startPoint x: 85, startPoint y: 47, endPoint x: 807, endPoint y: 67, distance: 722.8
click at [85, 47] on img at bounding box center [68, 40] width 75 height 18
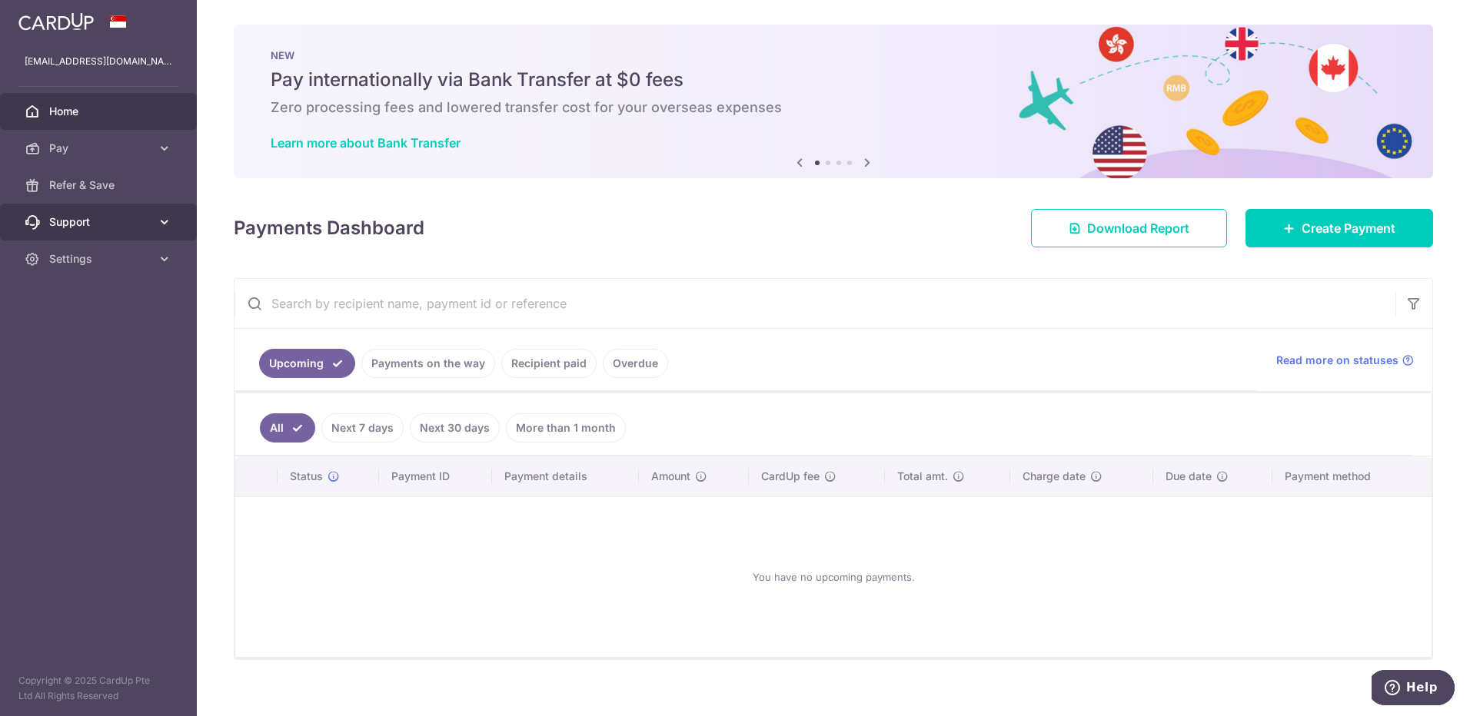
click at [101, 227] on span "Support" at bounding box center [99, 221] width 101 height 15
click at [88, 254] on span "FAQ" at bounding box center [99, 258] width 101 height 15
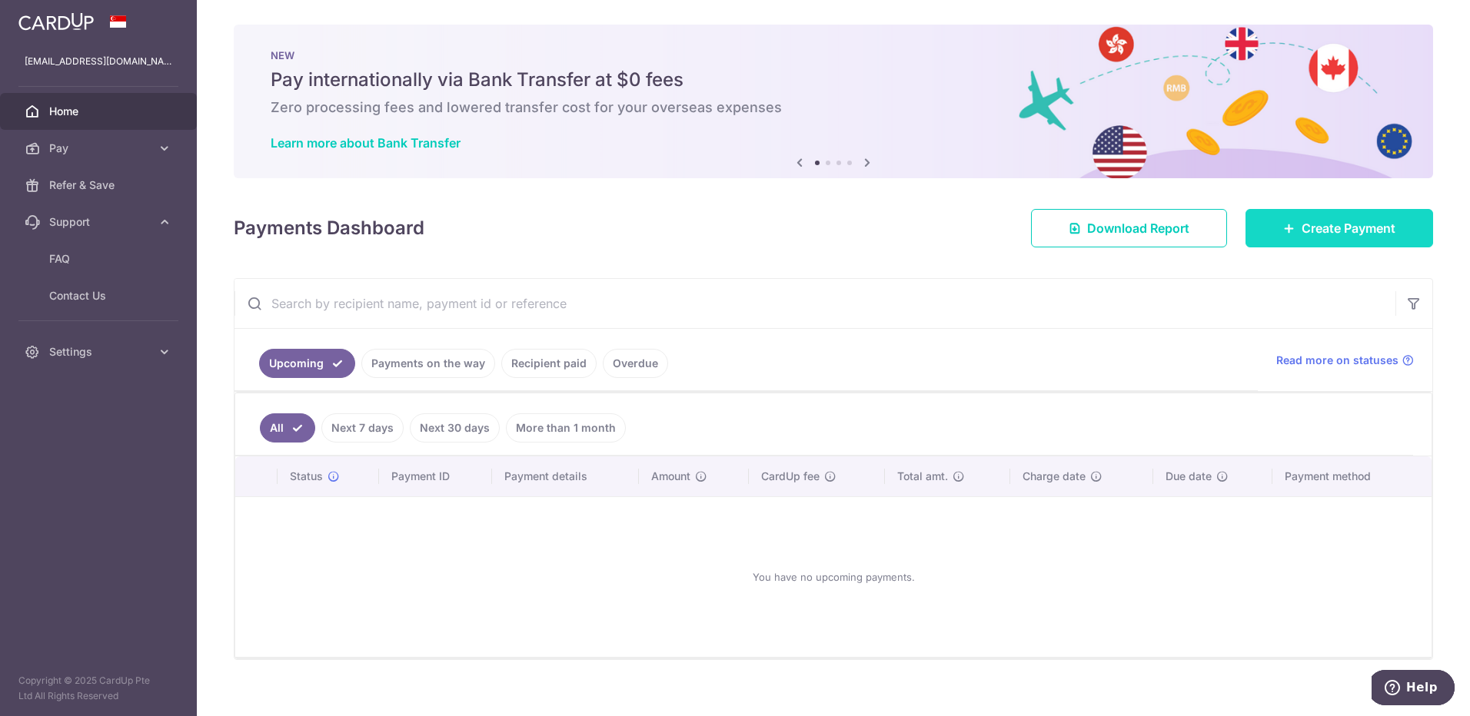
click at [1314, 239] on link "Create Payment" at bounding box center [1339, 228] width 188 height 38
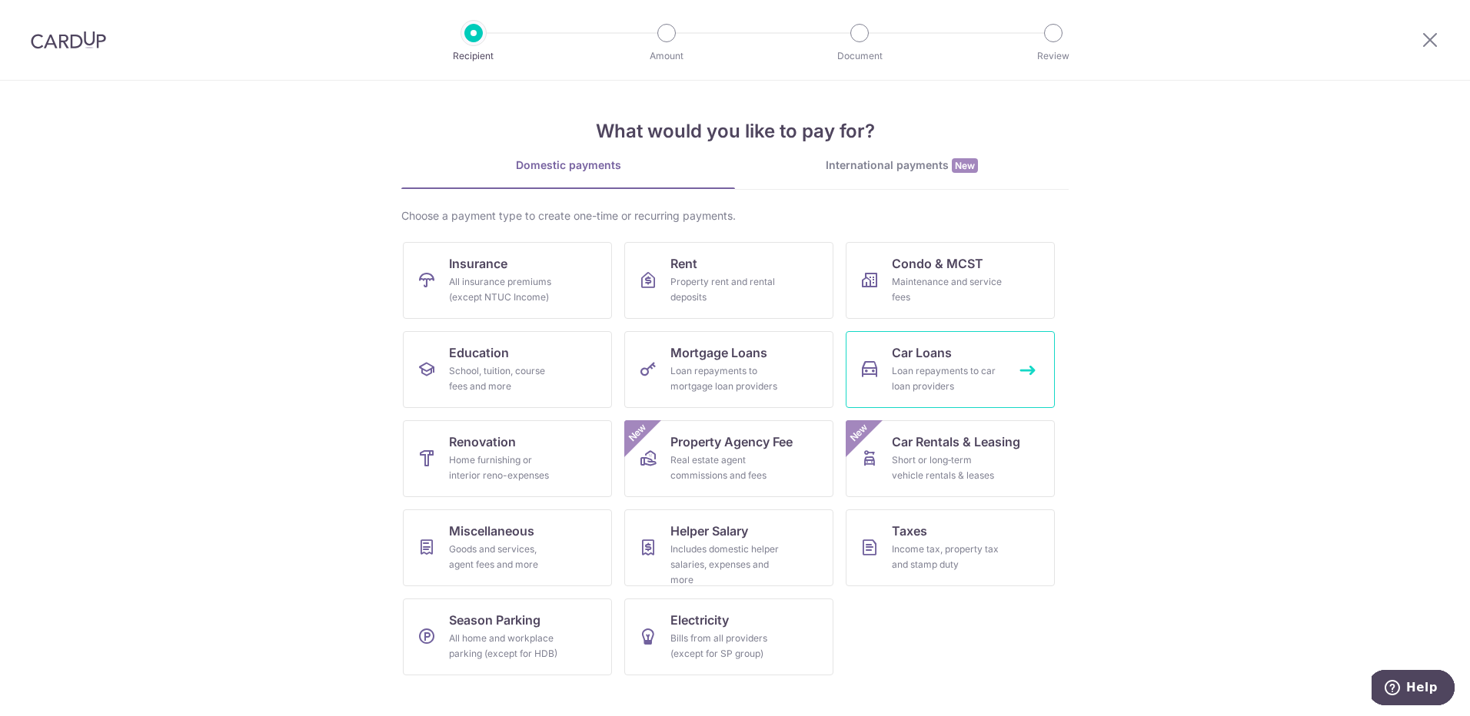
click at [954, 380] on div "Loan repayments to car loan providers" at bounding box center [947, 379] width 111 height 31
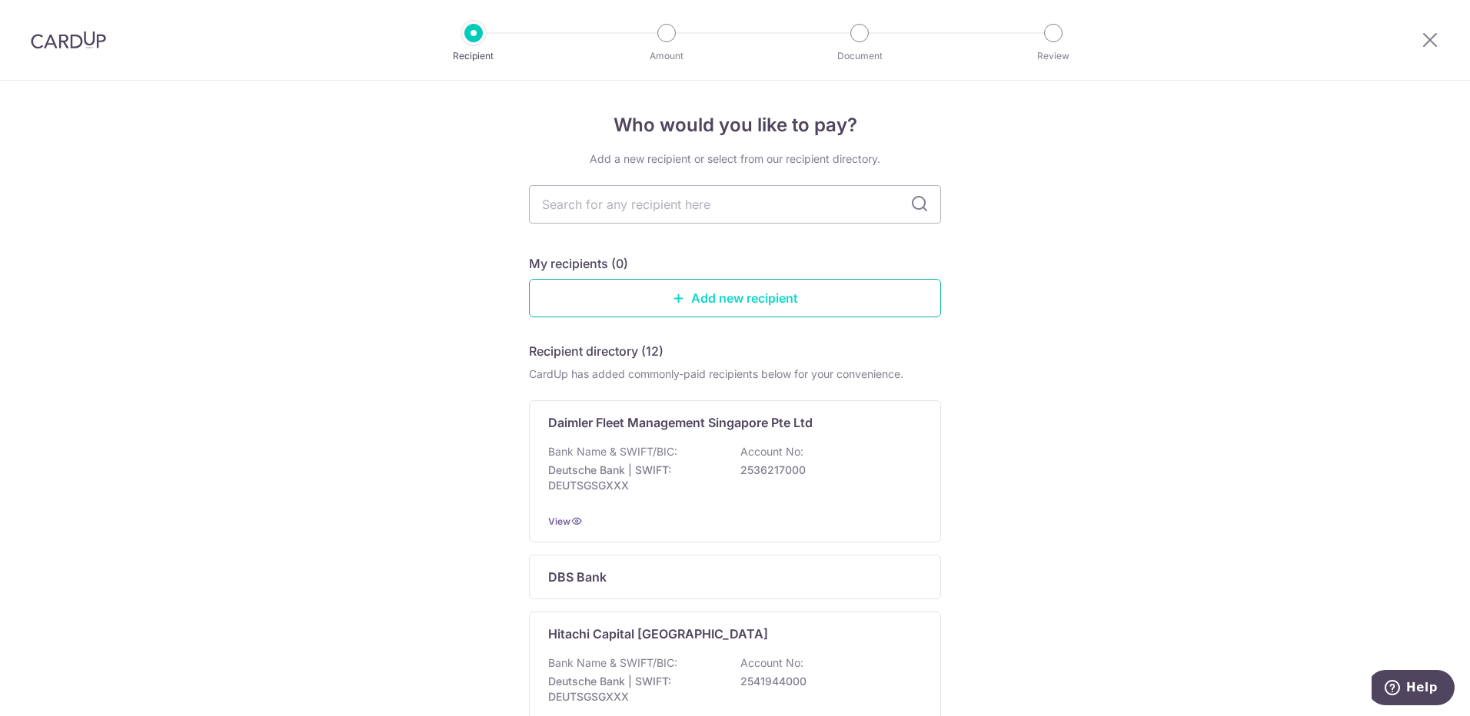
click at [759, 300] on link "Add new recipient" at bounding box center [735, 298] width 412 height 38
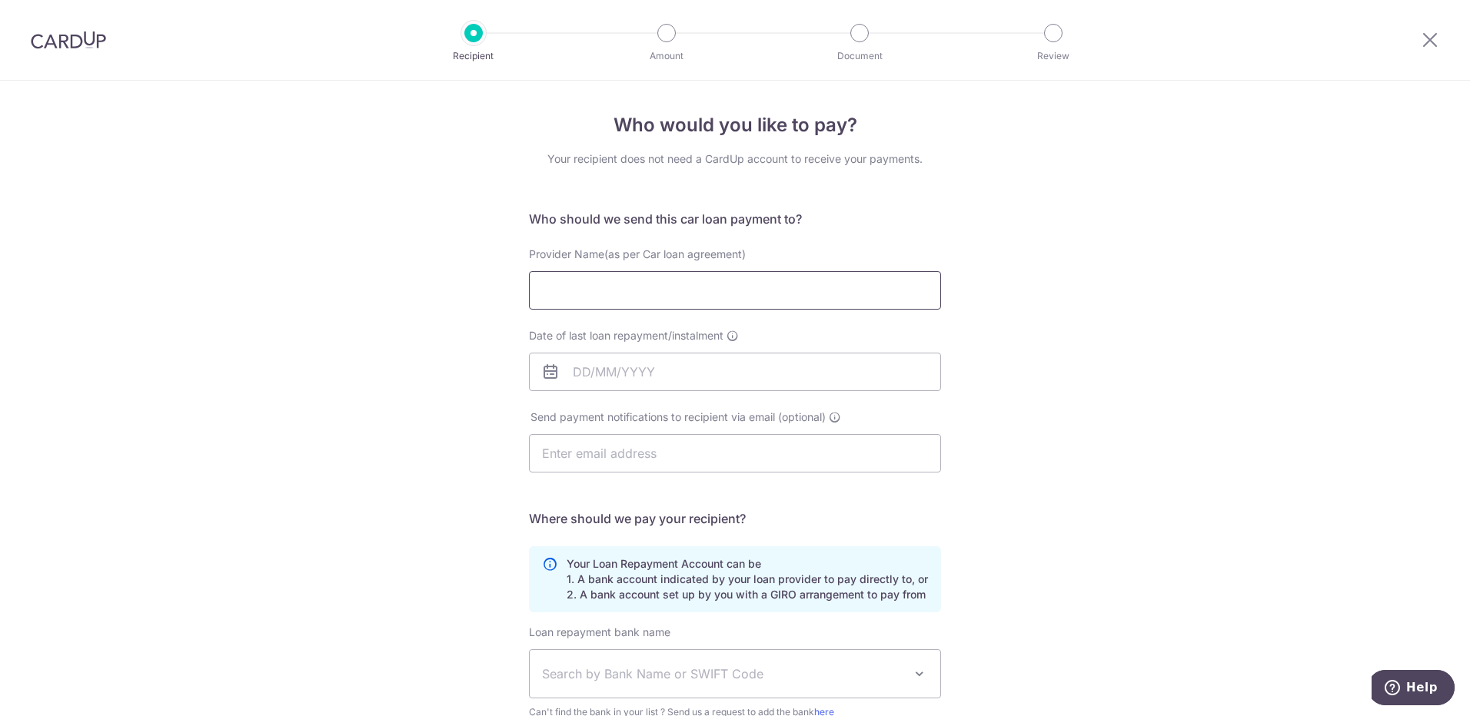
click at [679, 291] on input "Provider Name(as per Car loan agreement)" at bounding box center [735, 290] width 412 height 38
type input "Goh Jia Long"
type input "21/09/2025"
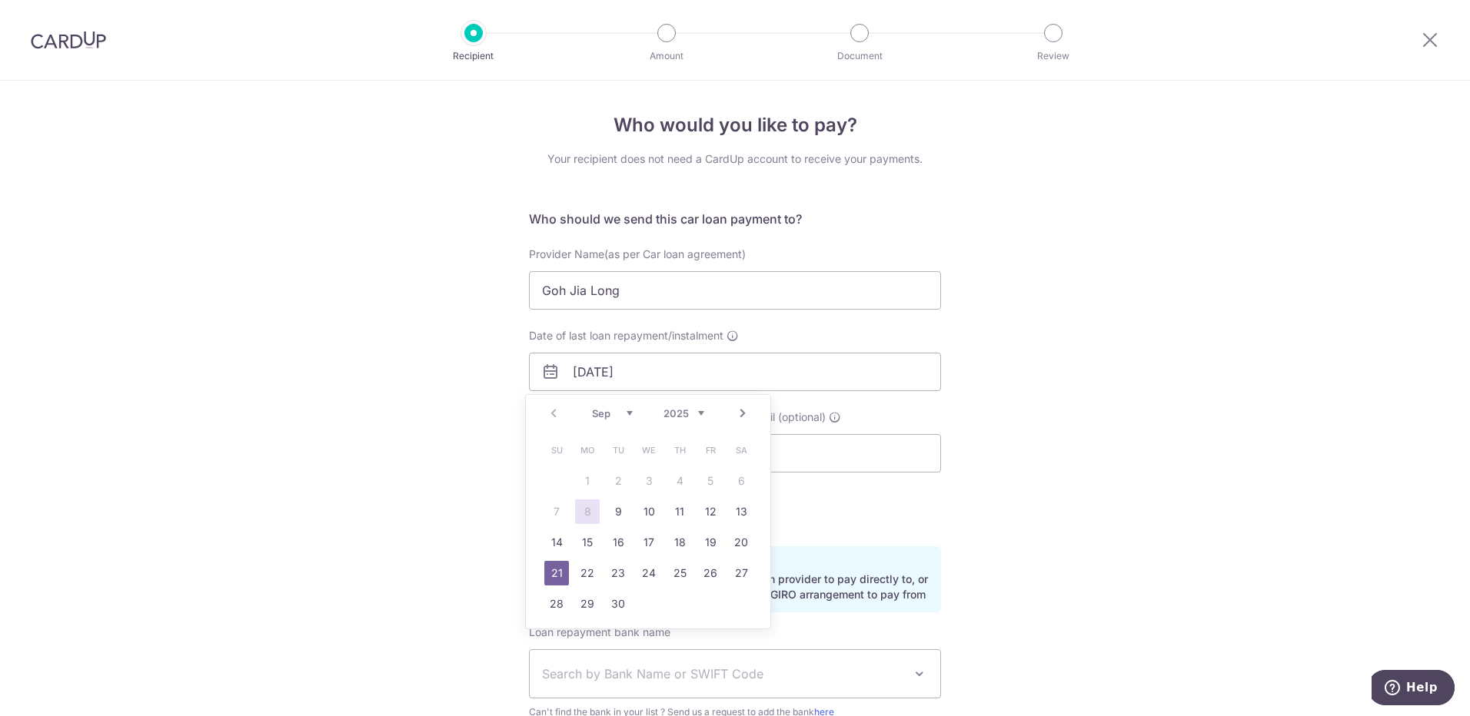
click at [1055, 410] on div "Who would you like to pay? Your recipient does not need a CardUp account to rec…" at bounding box center [735, 503] width 1470 height 844
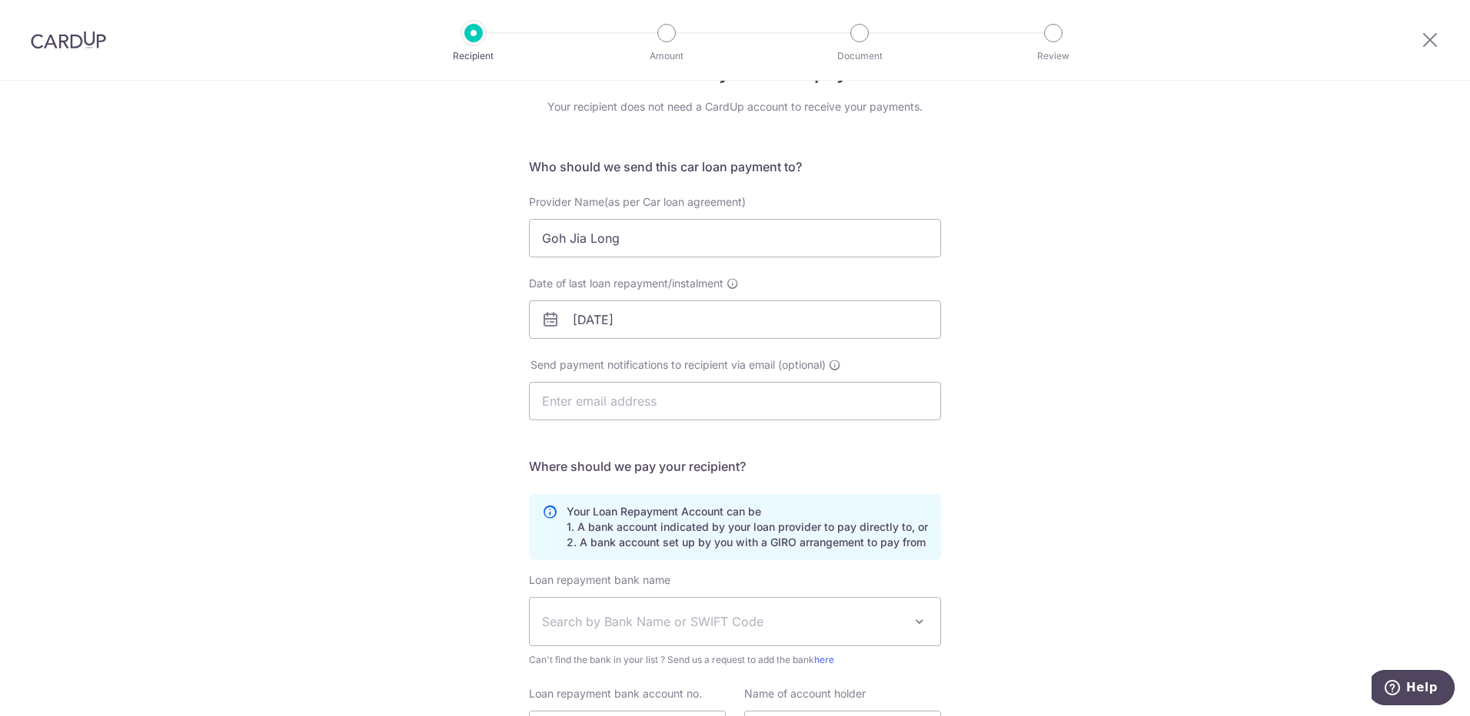
scroll to position [77, 0]
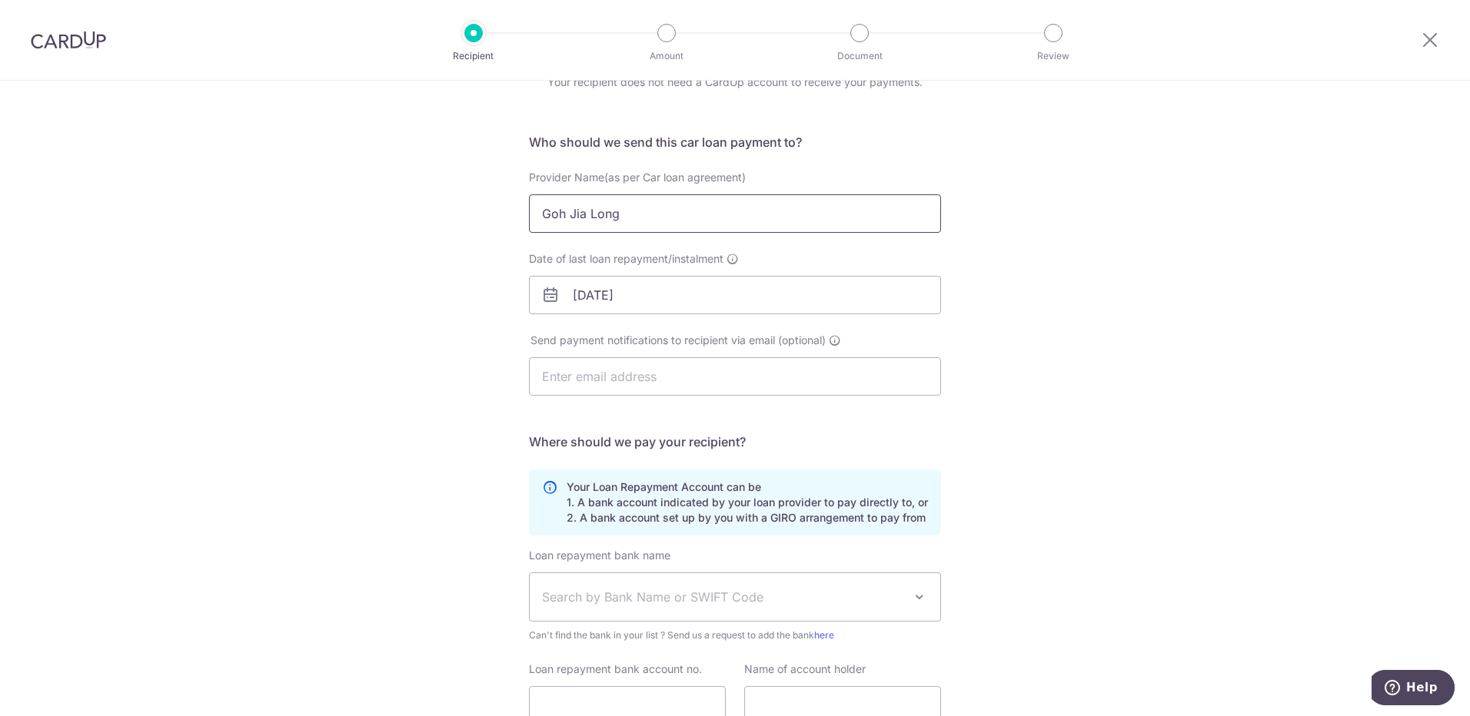
drag, startPoint x: 628, startPoint y: 214, endPoint x: 497, endPoint y: 214, distance: 131.4
click at [497, 214] on div "Who would you like to pay? Your recipient does not need a CardUp account to rec…" at bounding box center [735, 426] width 1470 height 844
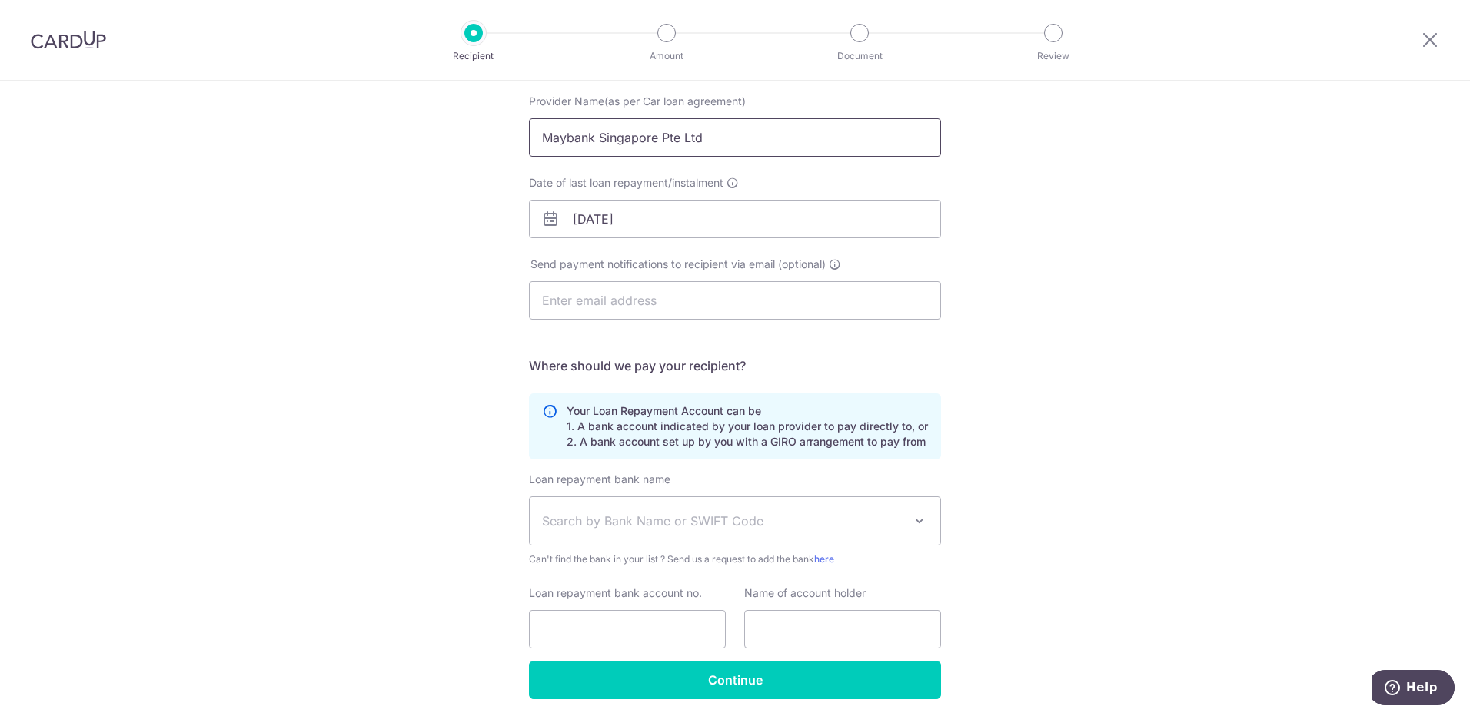
scroll to position [208, 0]
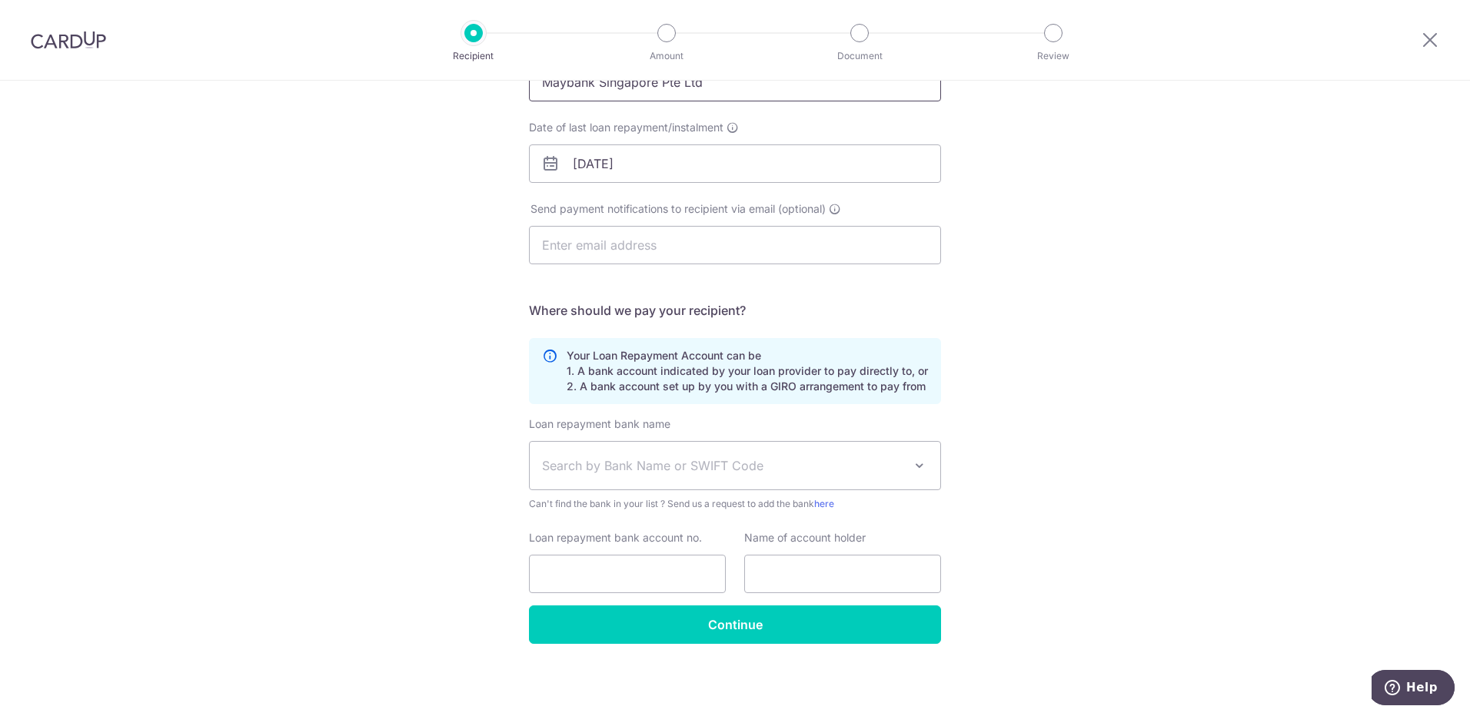
type input "Maybank Singapore Pte Ltd"
click at [871, 476] on span "Search by Bank Name or SWIFT Code" at bounding box center [735, 466] width 410 height 48
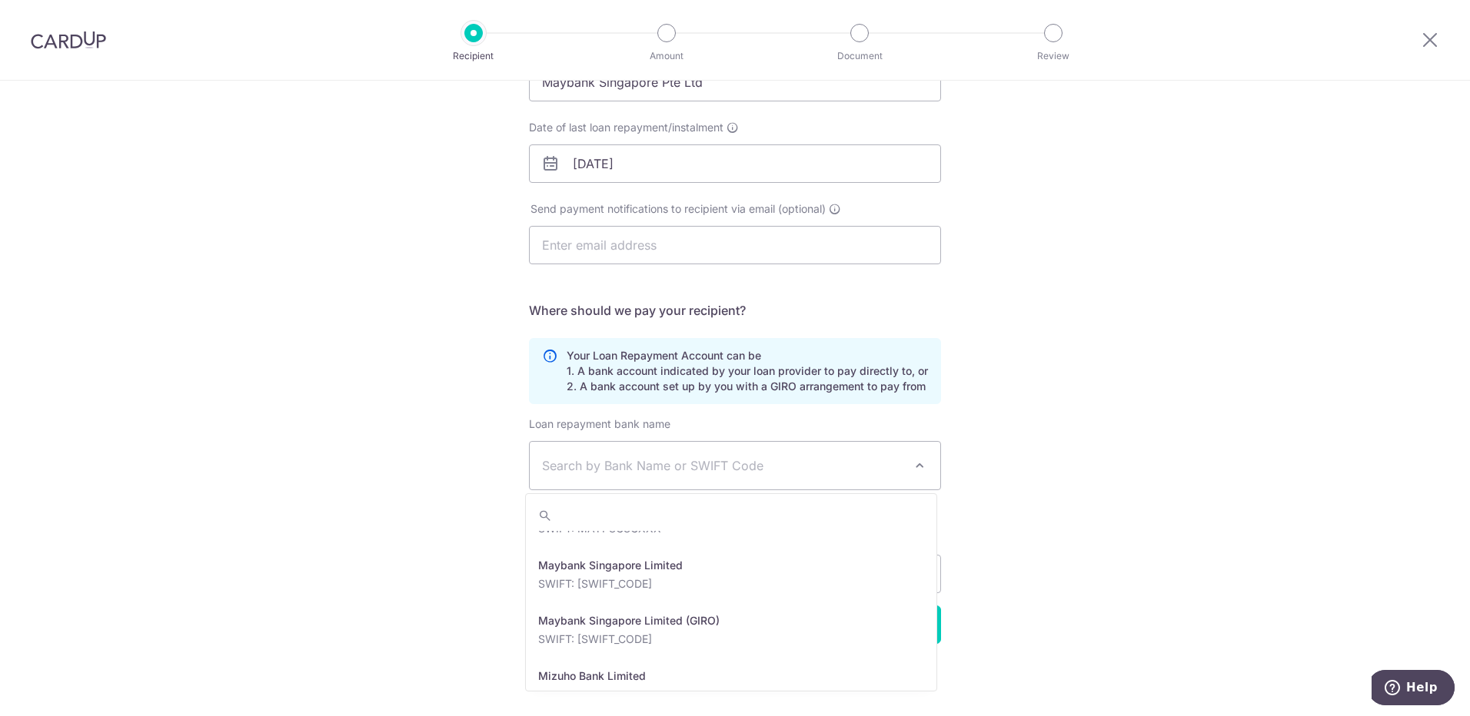
scroll to position [2306, 0]
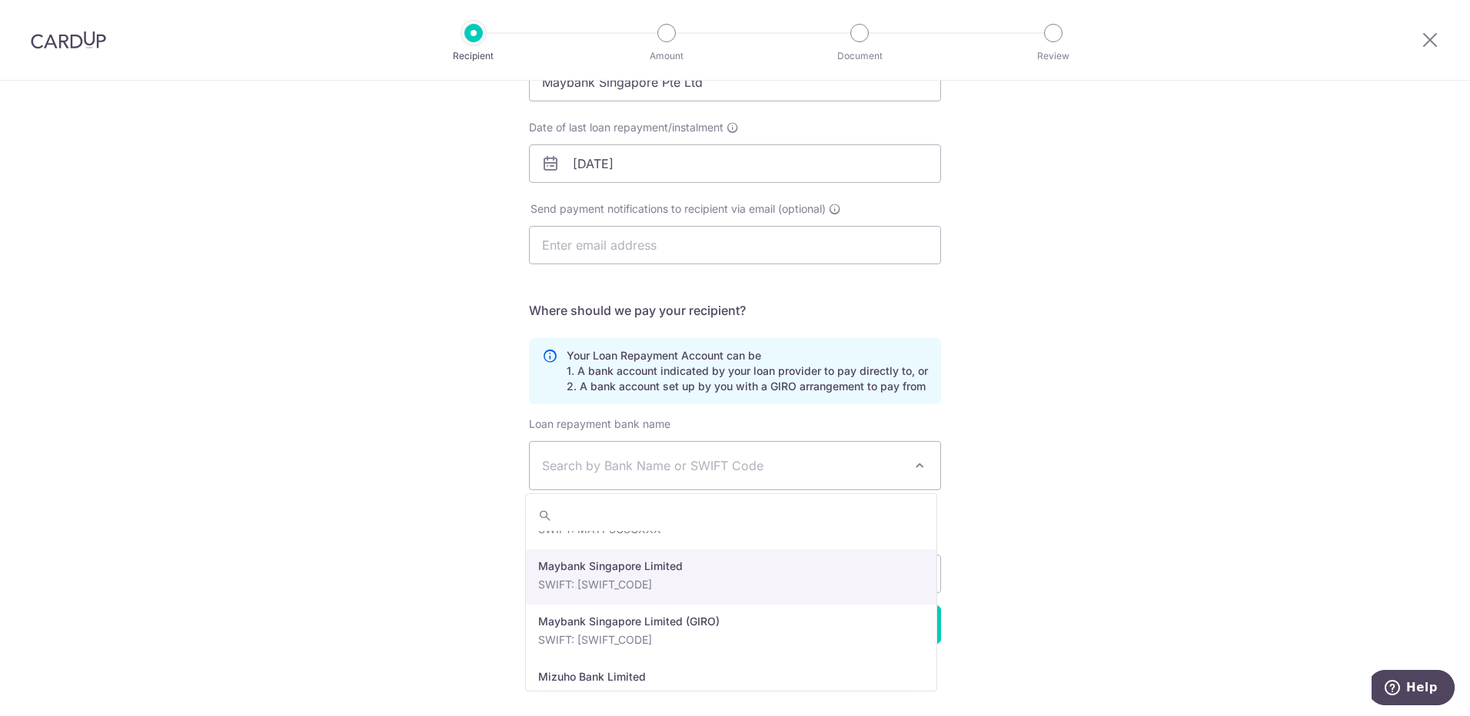
select select "10"
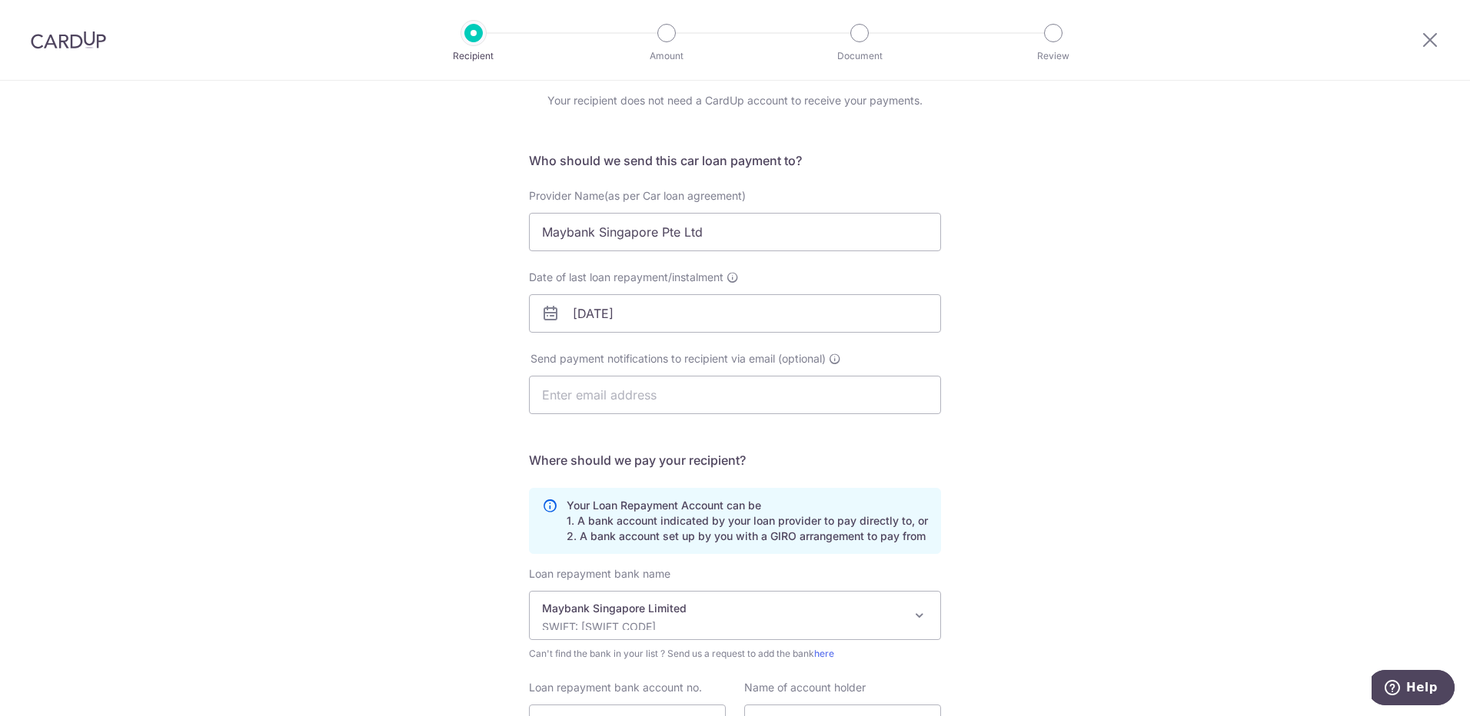
scroll to position [55, 0]
click at [678, 234] on input "Maybank Singapore Pte Ltd" at bounding box center [735, 236] width 412 height 38
type input "Maybank Singapore Ltd"
click at [1068, 350] on div "Who would you like to pay? Your recipient does not need a CardUp account to rec…" at bounding box center [735, 448] width 1470 height 844
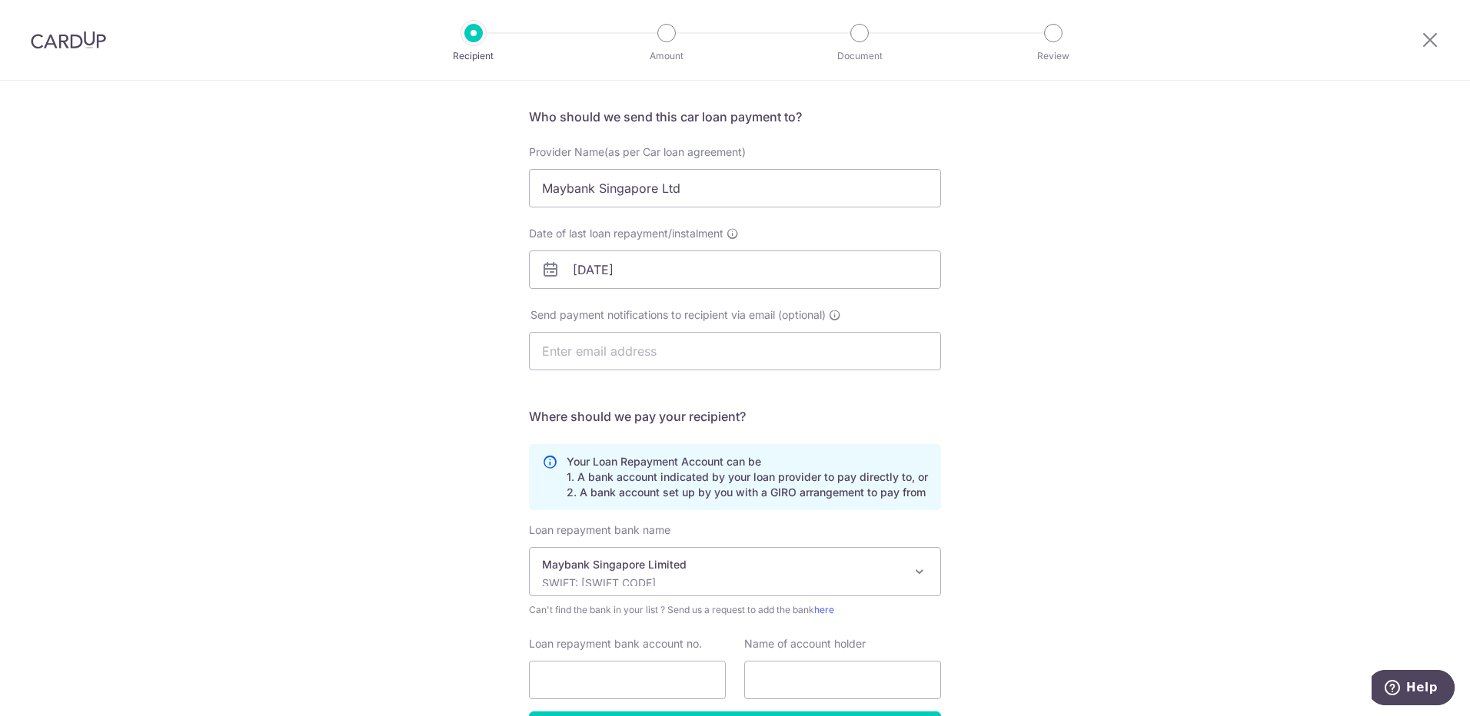
scroll to position [0, 0]
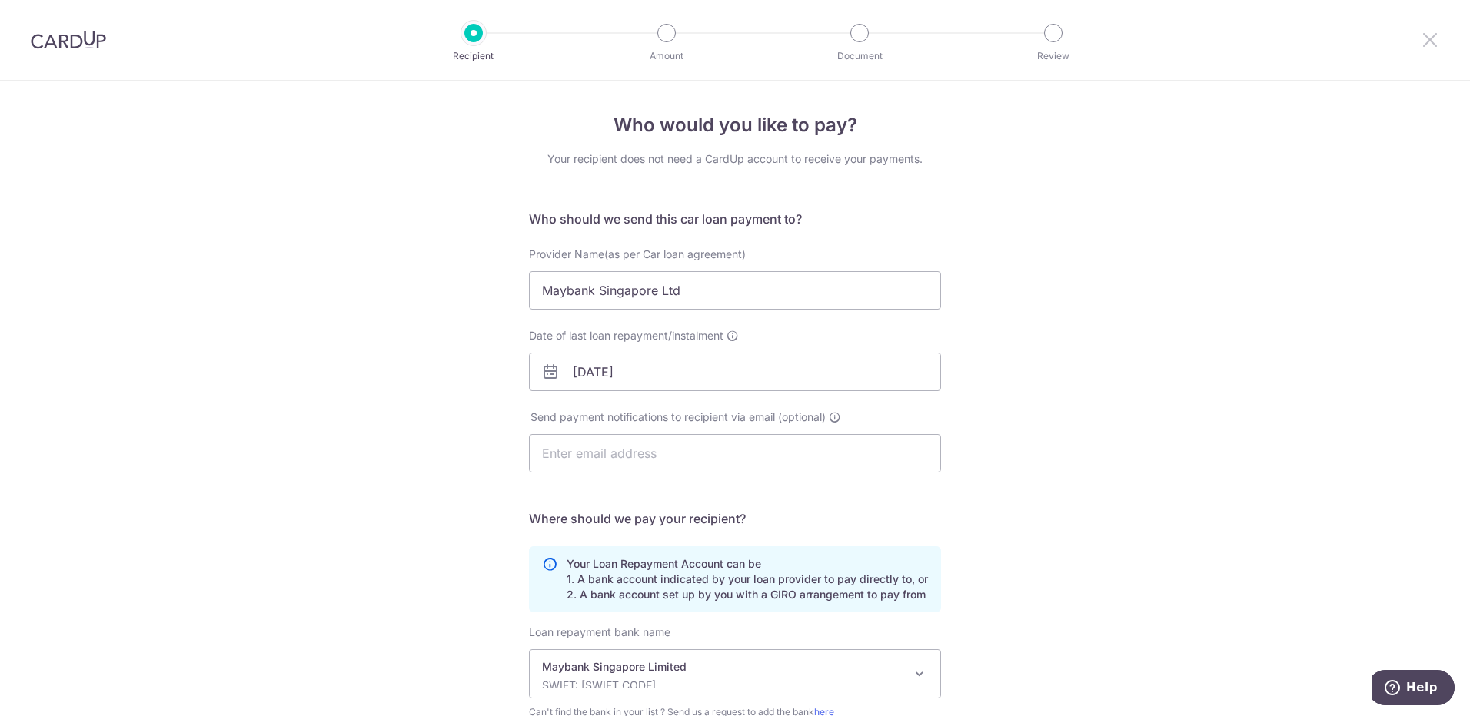
drag, startPoint x: 1426, startPoint y: 40, endPoint x: 800, endPoint y: 58, distance: 625.9
click at [1426, 40] on icon at bounding box center [1429, 39] width 18 height 19
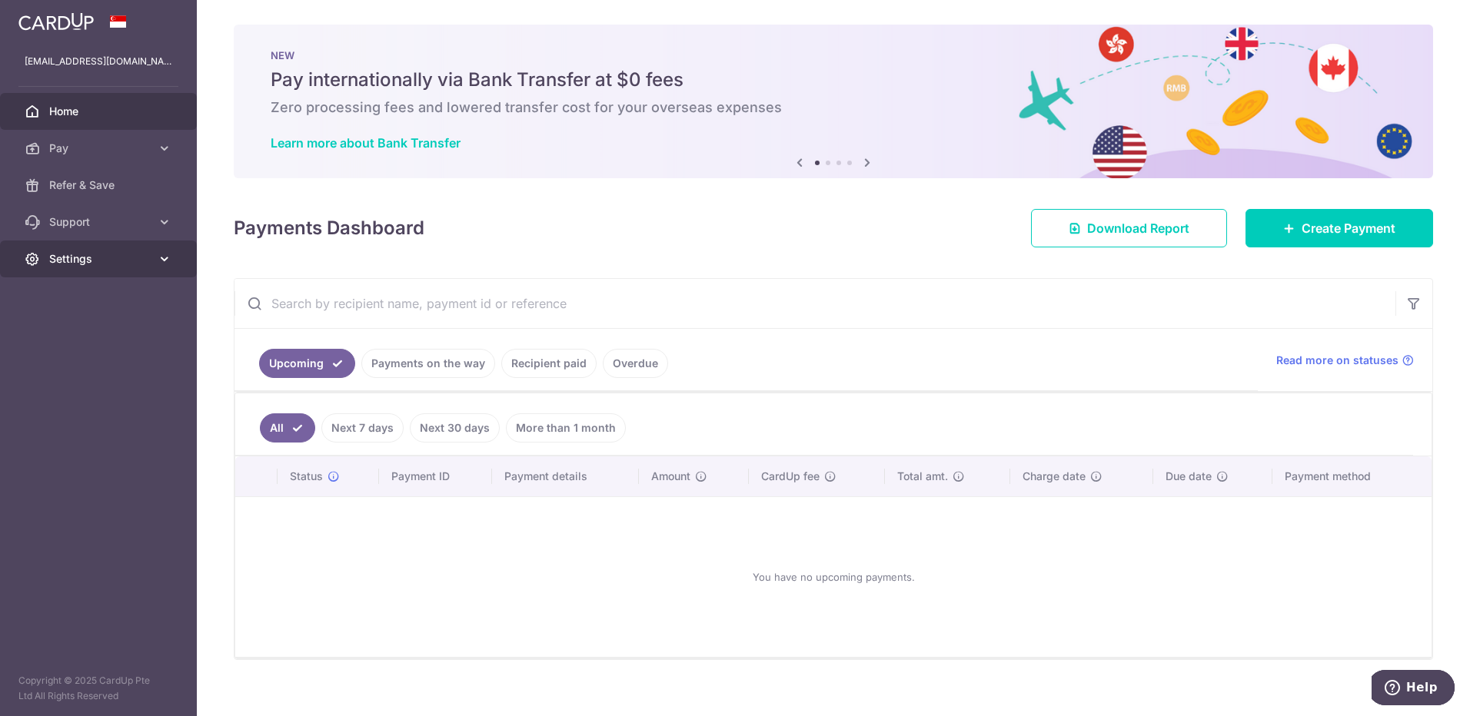
click at [102, 261] on span "Settings" at bounding box center [99, 258] width 101 height 15
click at [75, 335] on span "Logout" at bounding box center [99, 332] width 101 height 15
